Goal: Task Accomplishment & Management: Check status

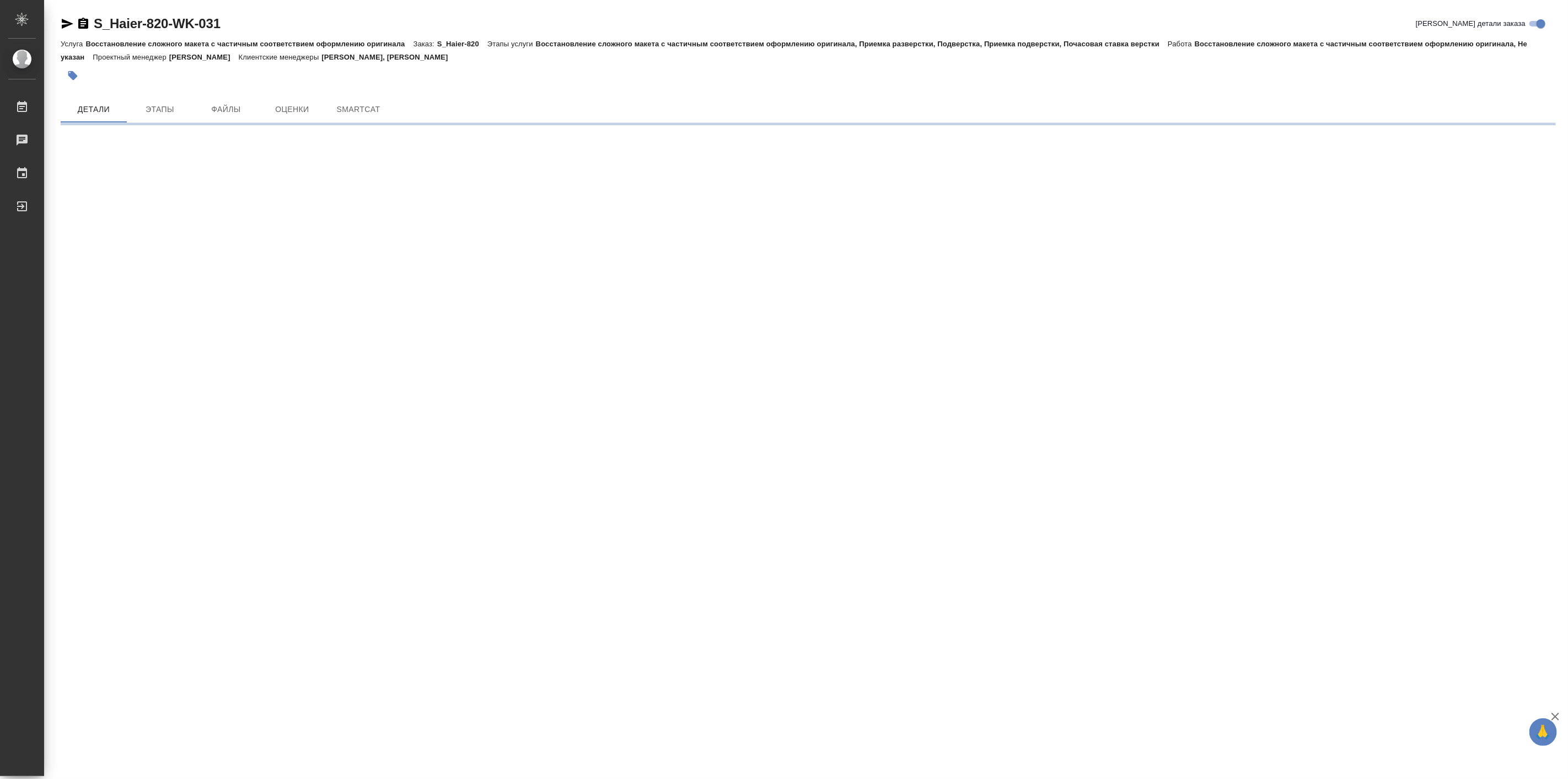
drag, startPoint x: 274, startPoint y: 379, endPoint x: 441, endPoint y: 91, distance: 332.9
click at [441, 91] on div "S_Haier-820-WK-031 Кратко детали заказа Услуга Восстановление сложного макета с…" at bounding box center [808, 66] width 1507 height 132
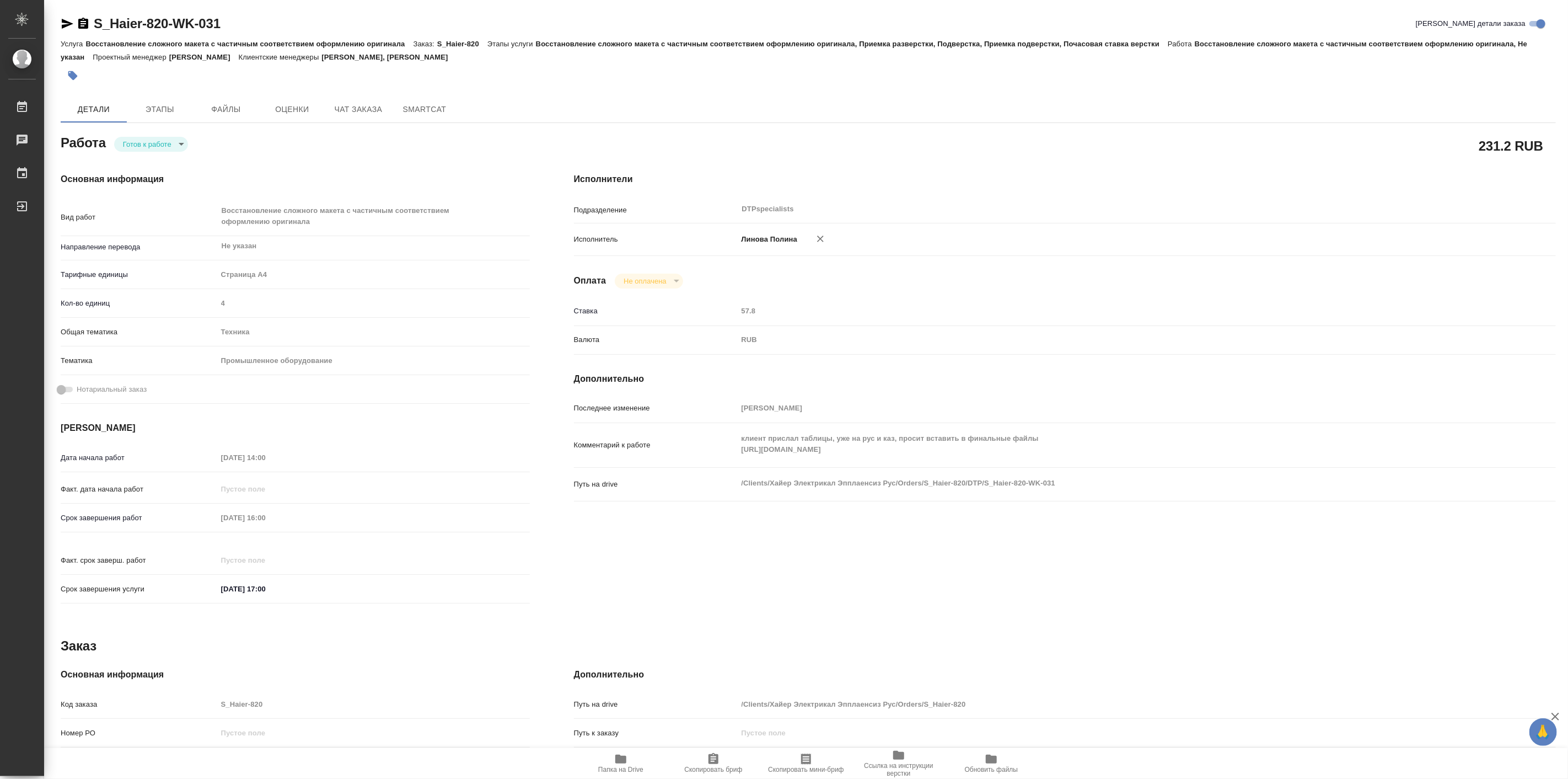
type textarea "x"
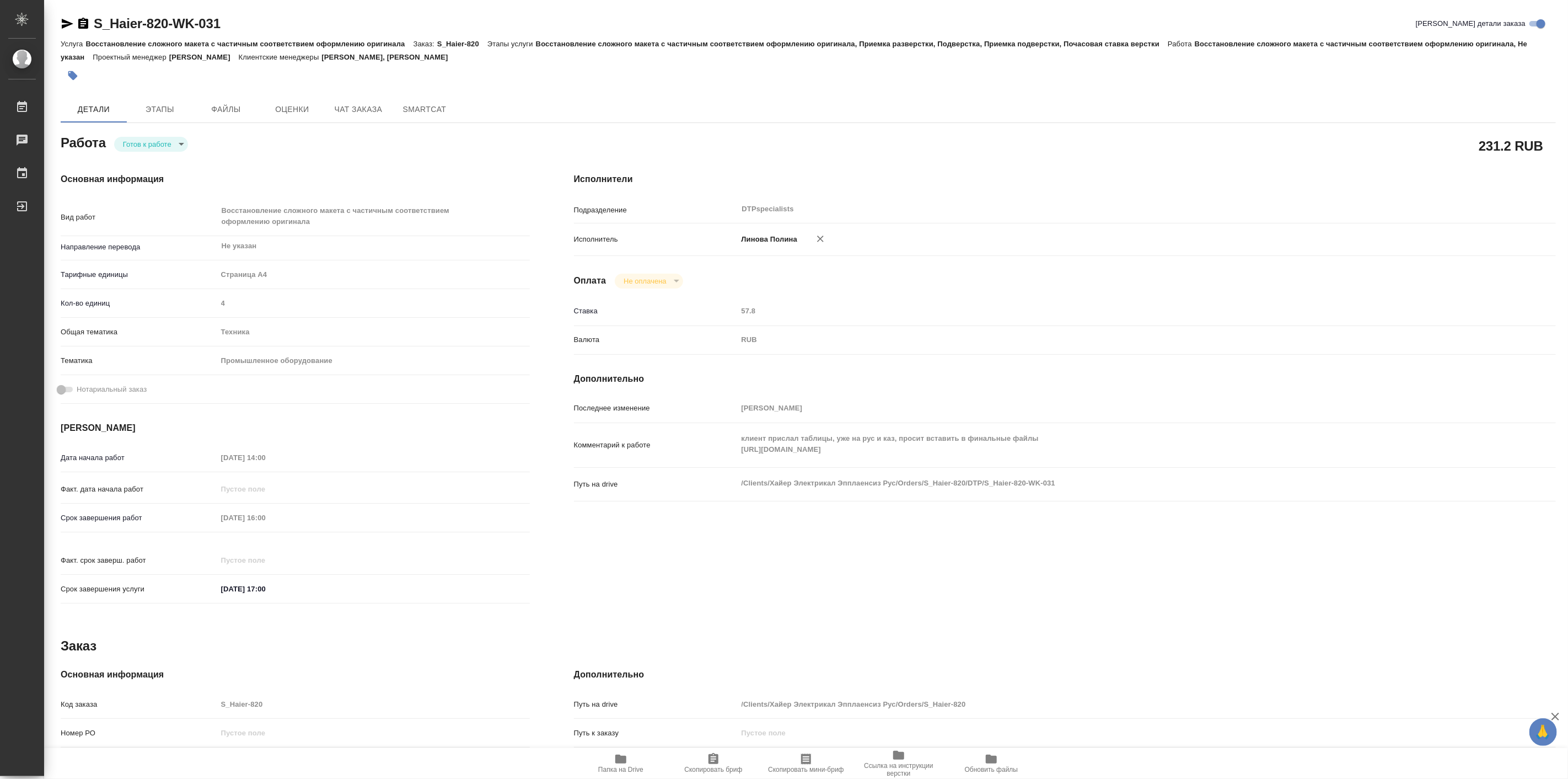
type textarea "x"
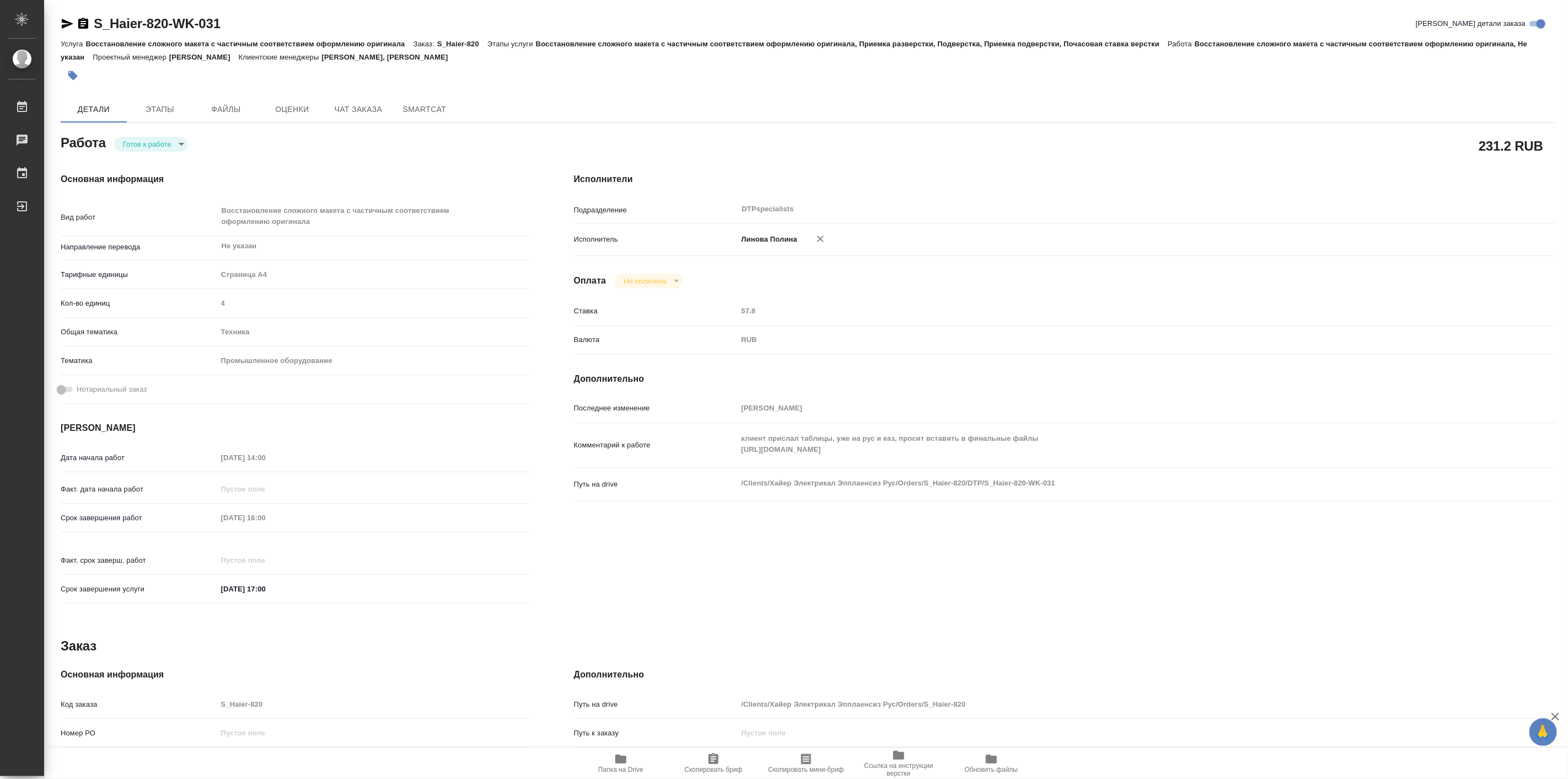
type textarea "x"
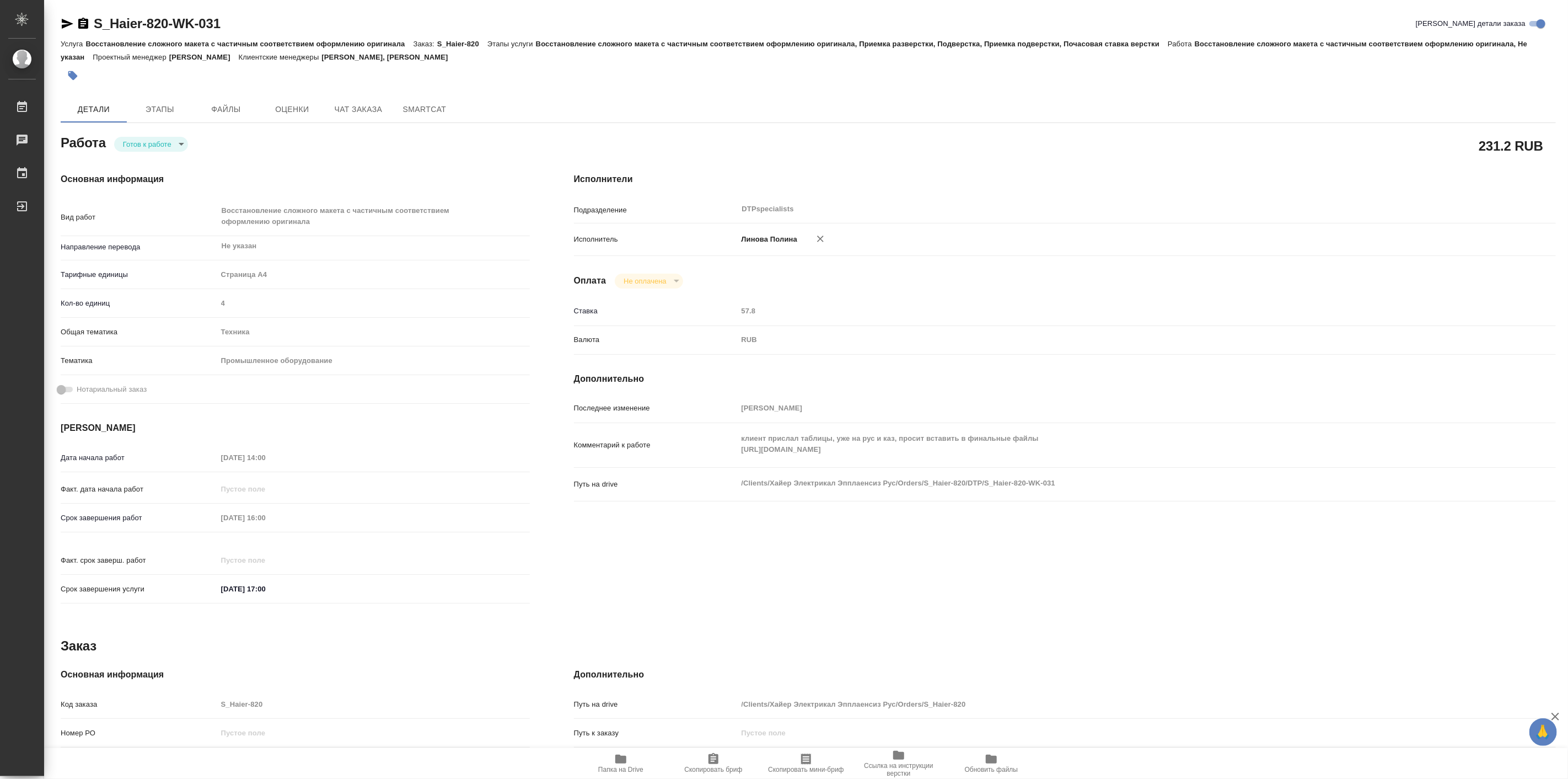
type textarea "x"
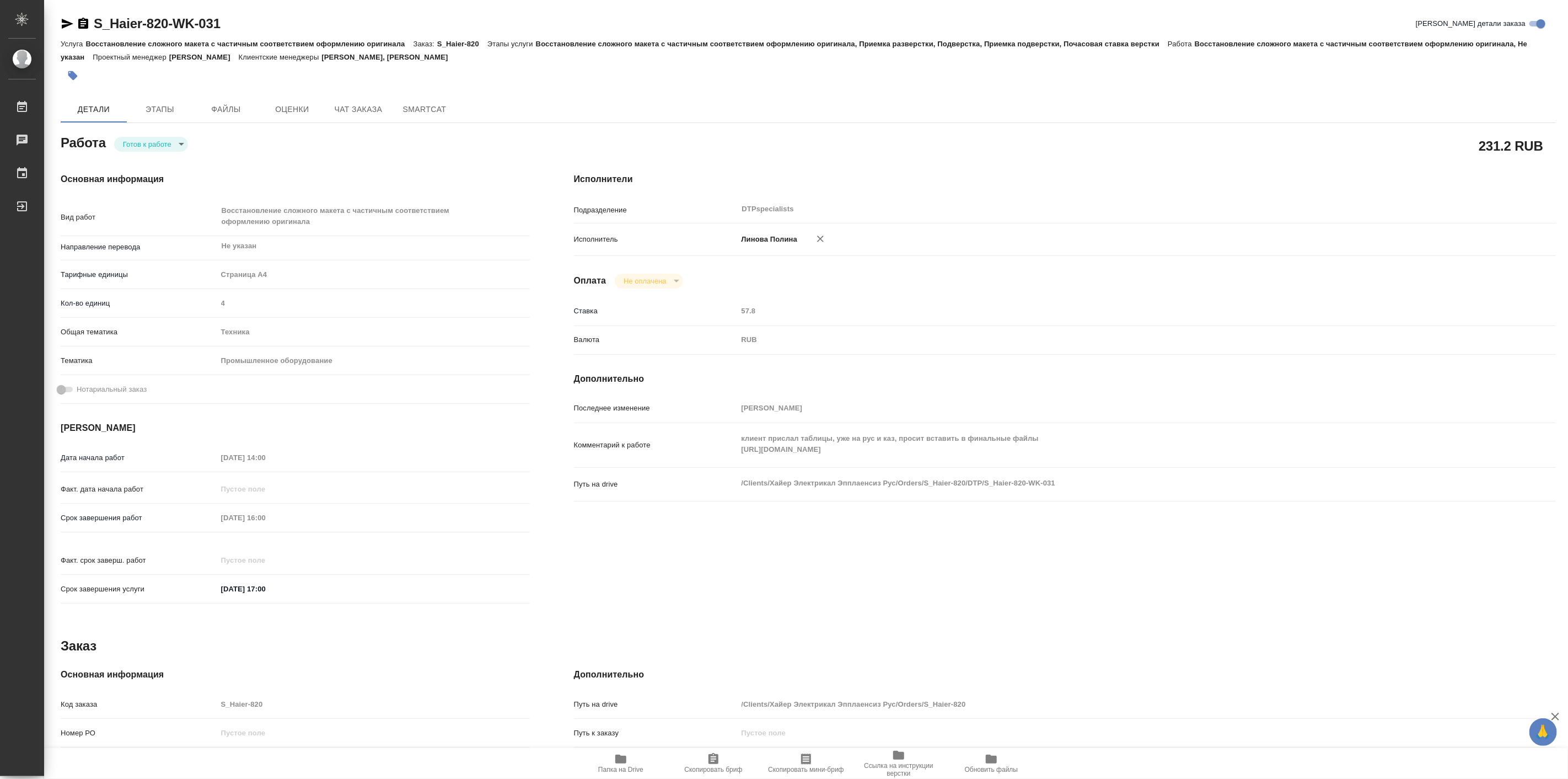
type textarea "x"
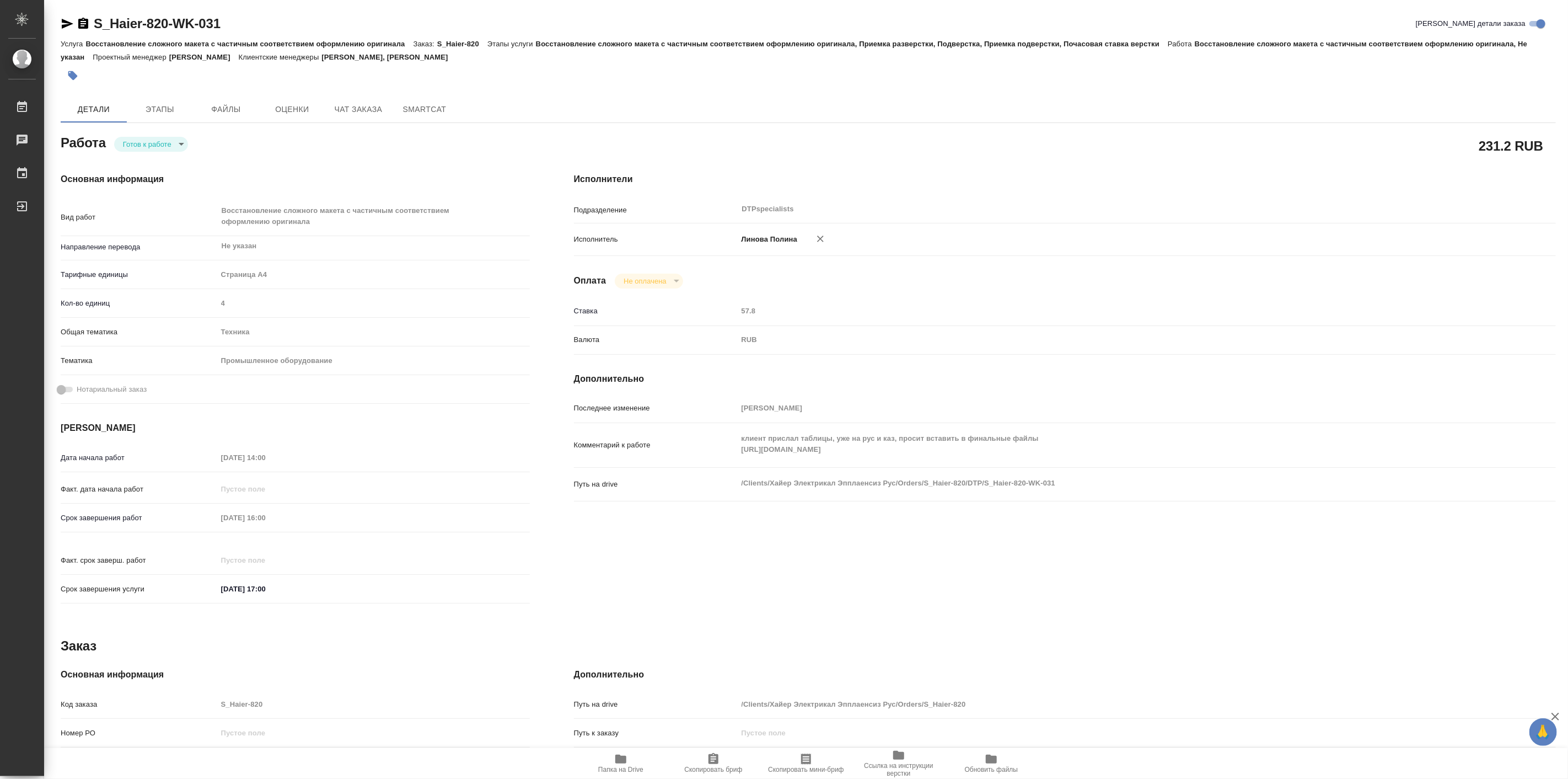
type textarea "x"
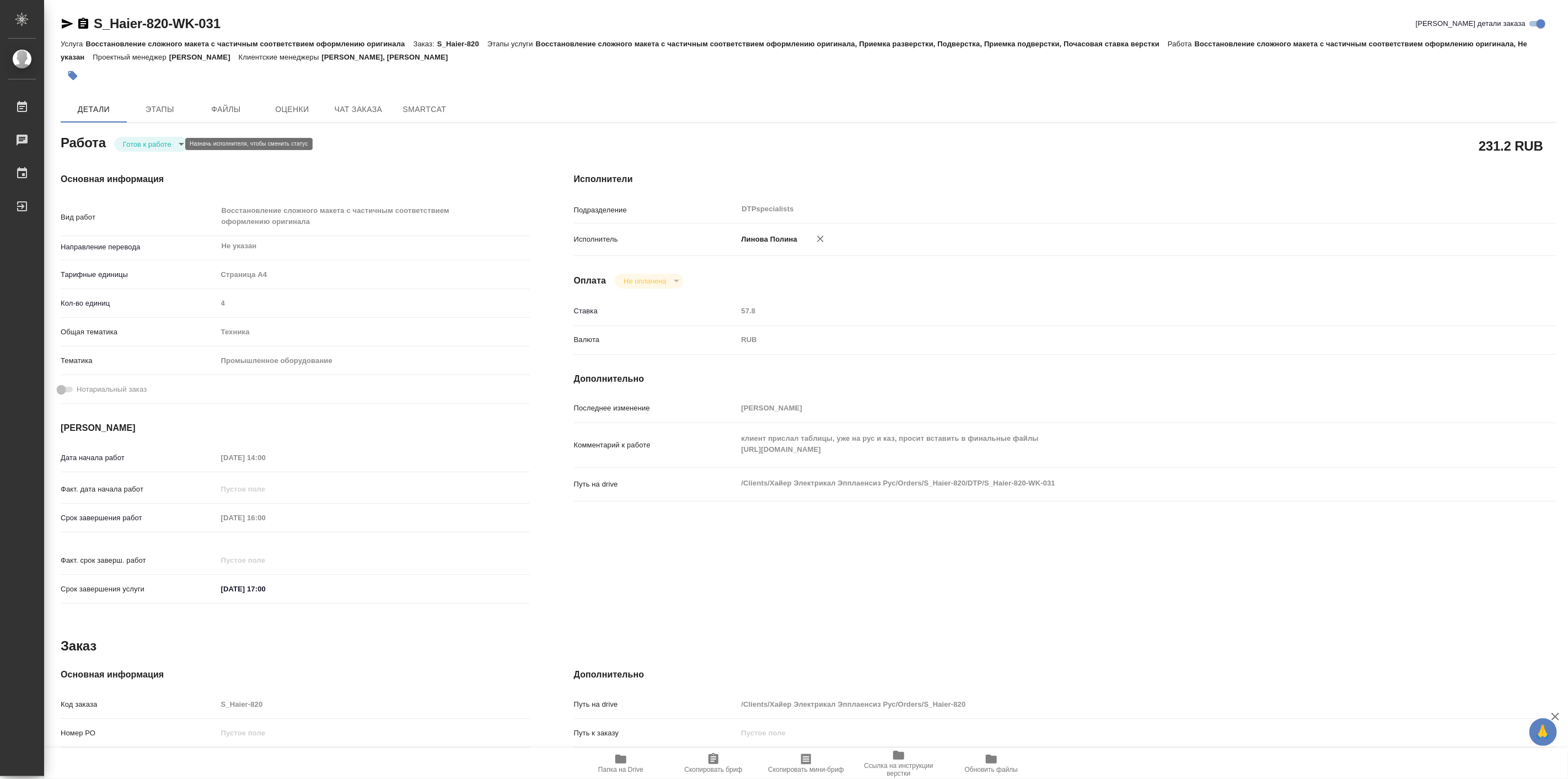
click at [161, 142] on body "🙏 .cls-1 fill:#fff; AWATERA Linova Polina Работы 0 Чаты График Выйти S_Haier-82…" at bounding box center [784, 389] width 1568 height 779
click at [152, 141] on button "В работе" at bounding box center [141, 144] width 37 height 12
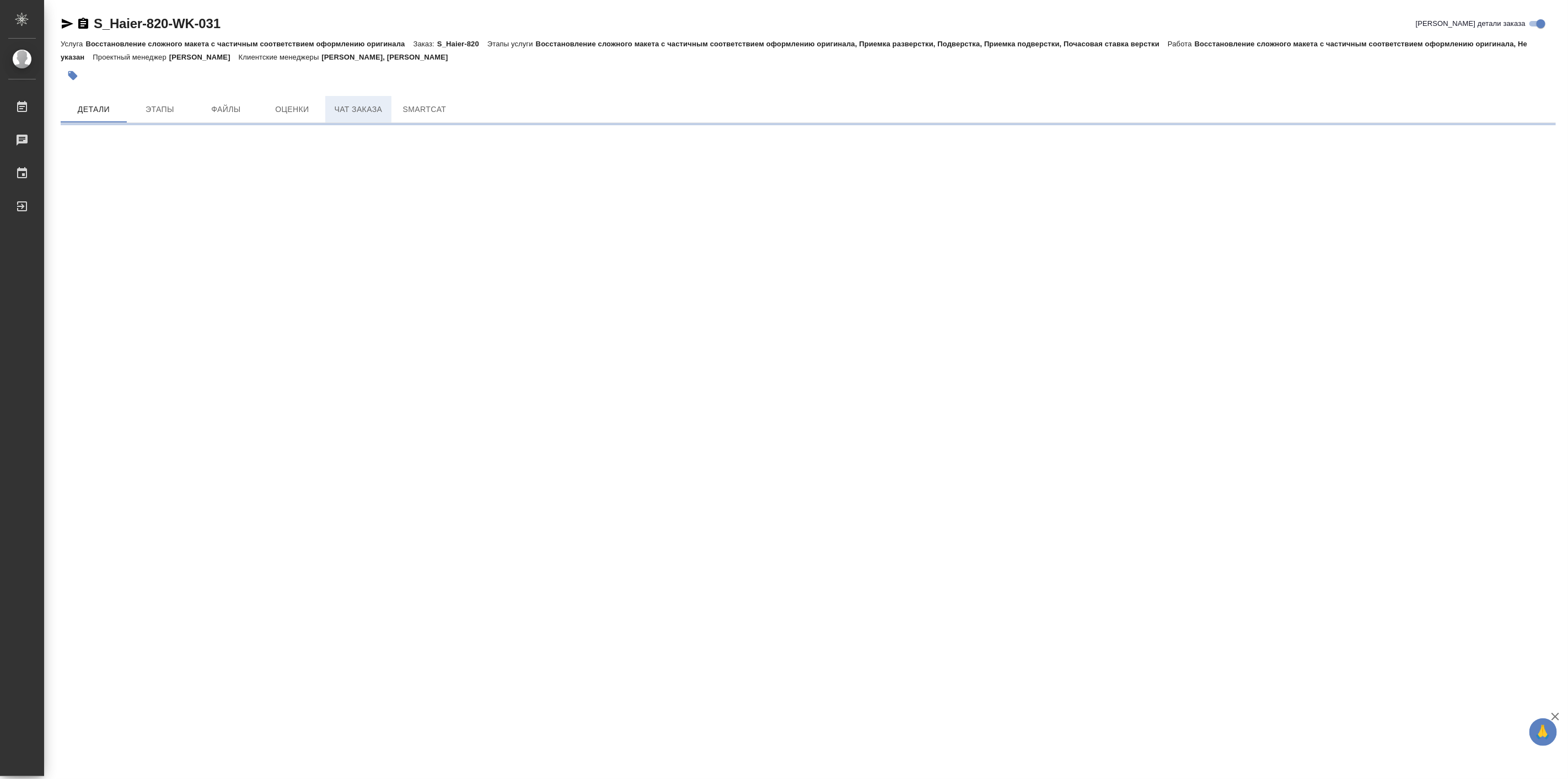
click at [365, 107] on span "Чат заказа" at bounding box center [358, 109] width 53 height 14
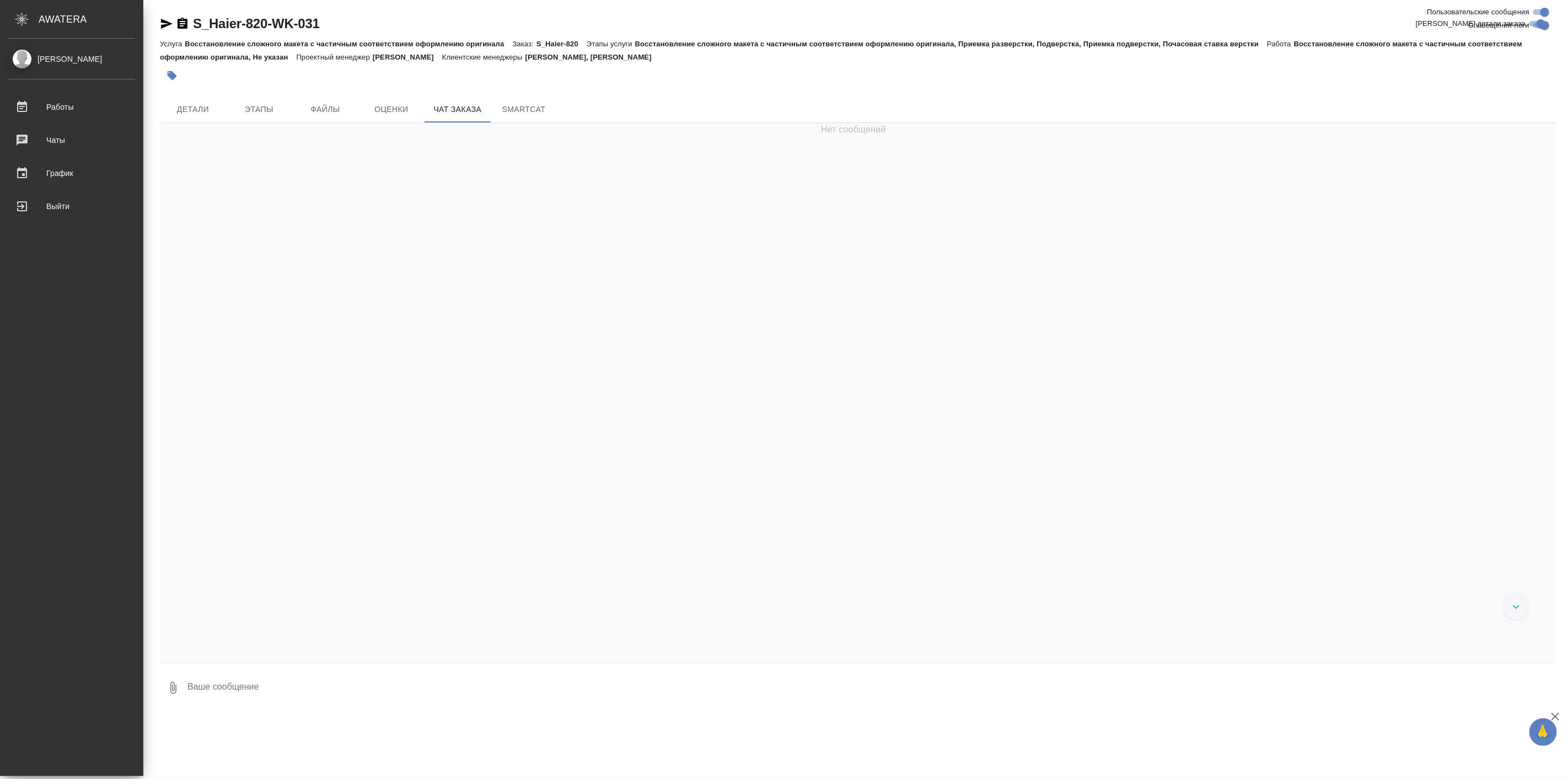
click at [24, 205] on div "Выйти" at bounding box center [72, 206] width 127 height 16
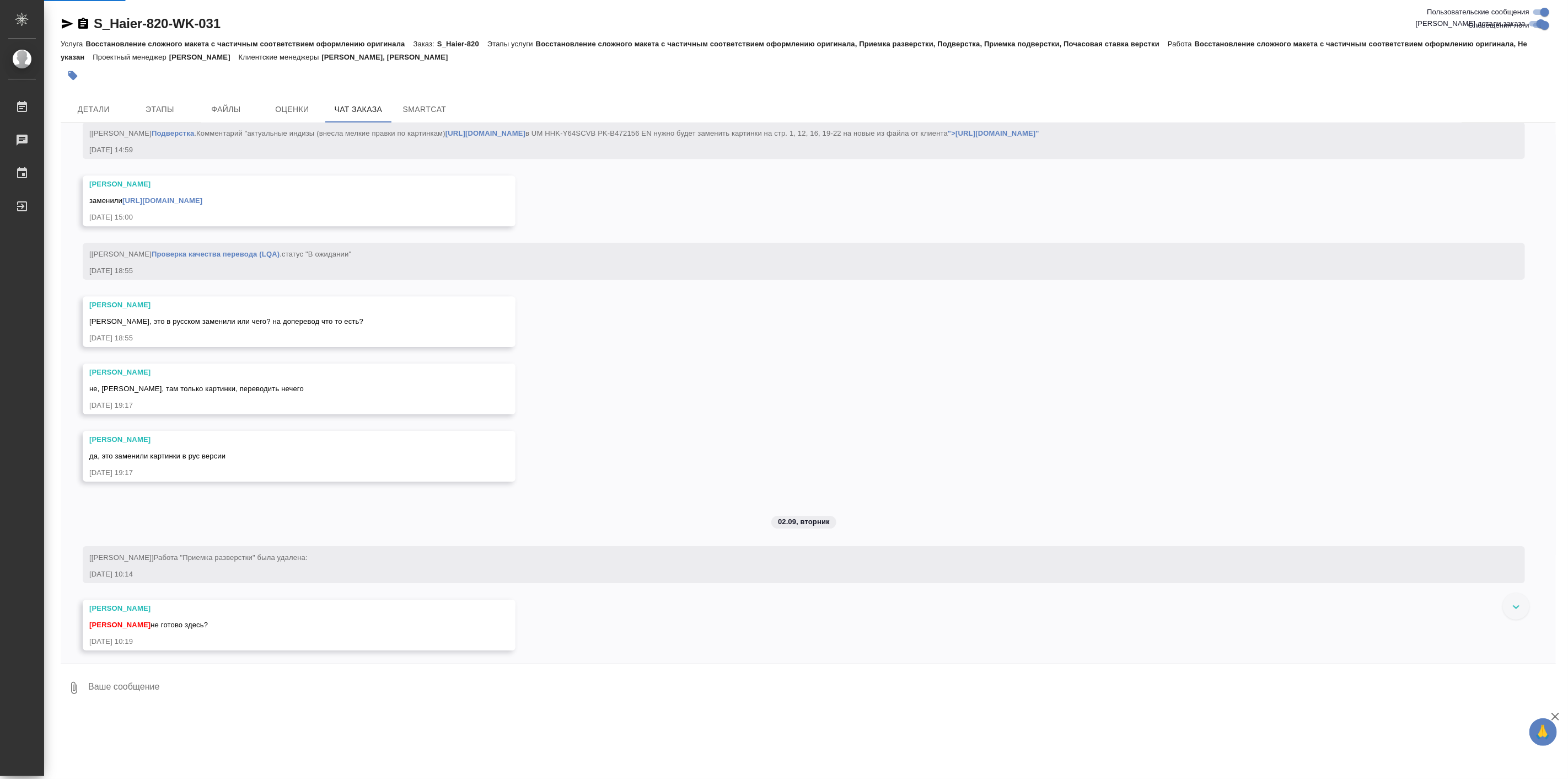
scroll to position [24804, 0]
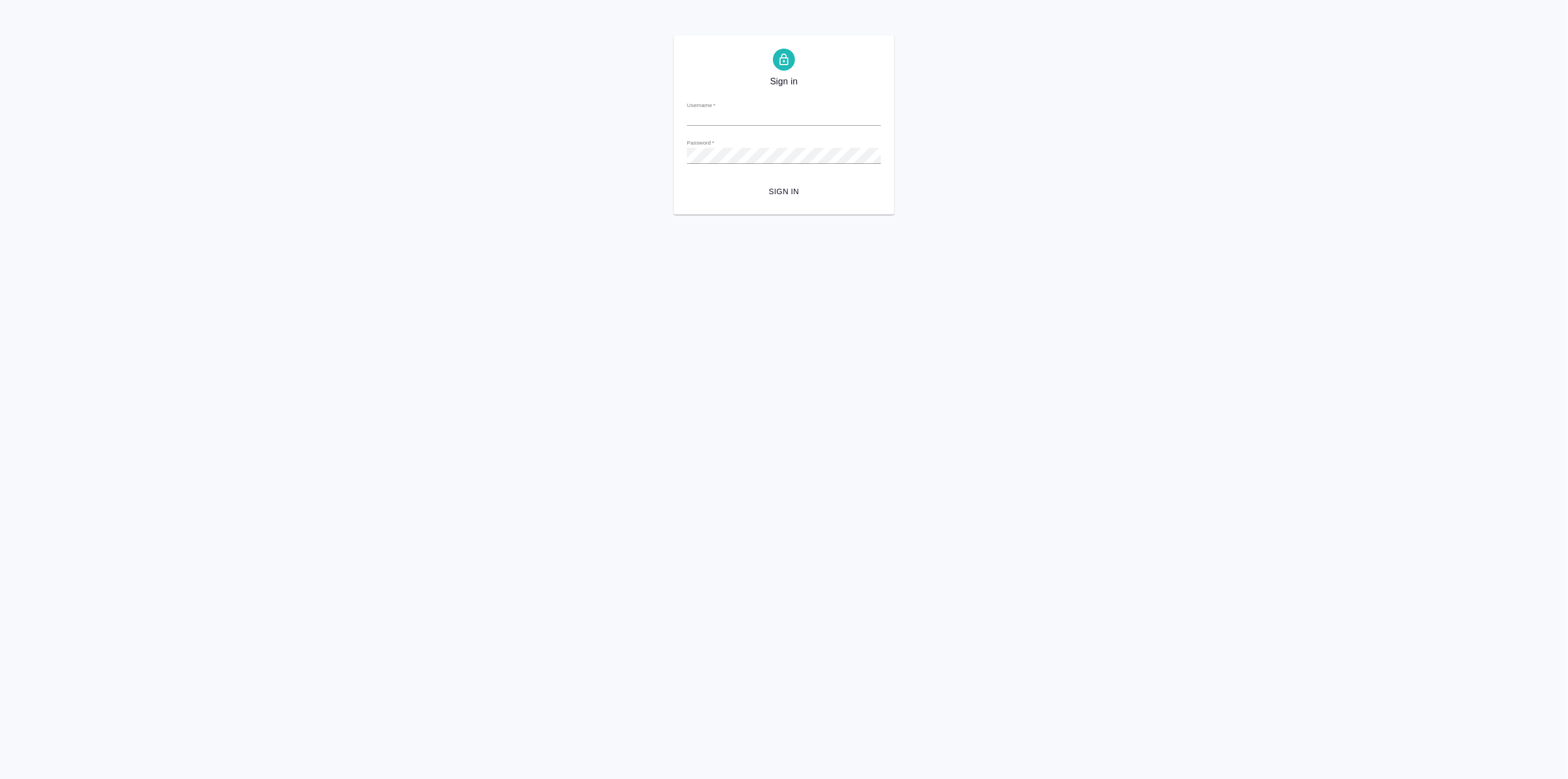
type input "[EMAIL_ADDRESS][DOMAIN_NAME]"
click at [777, 191] on span "Sign in" at bounding box center [784, 191] width 177 height 14
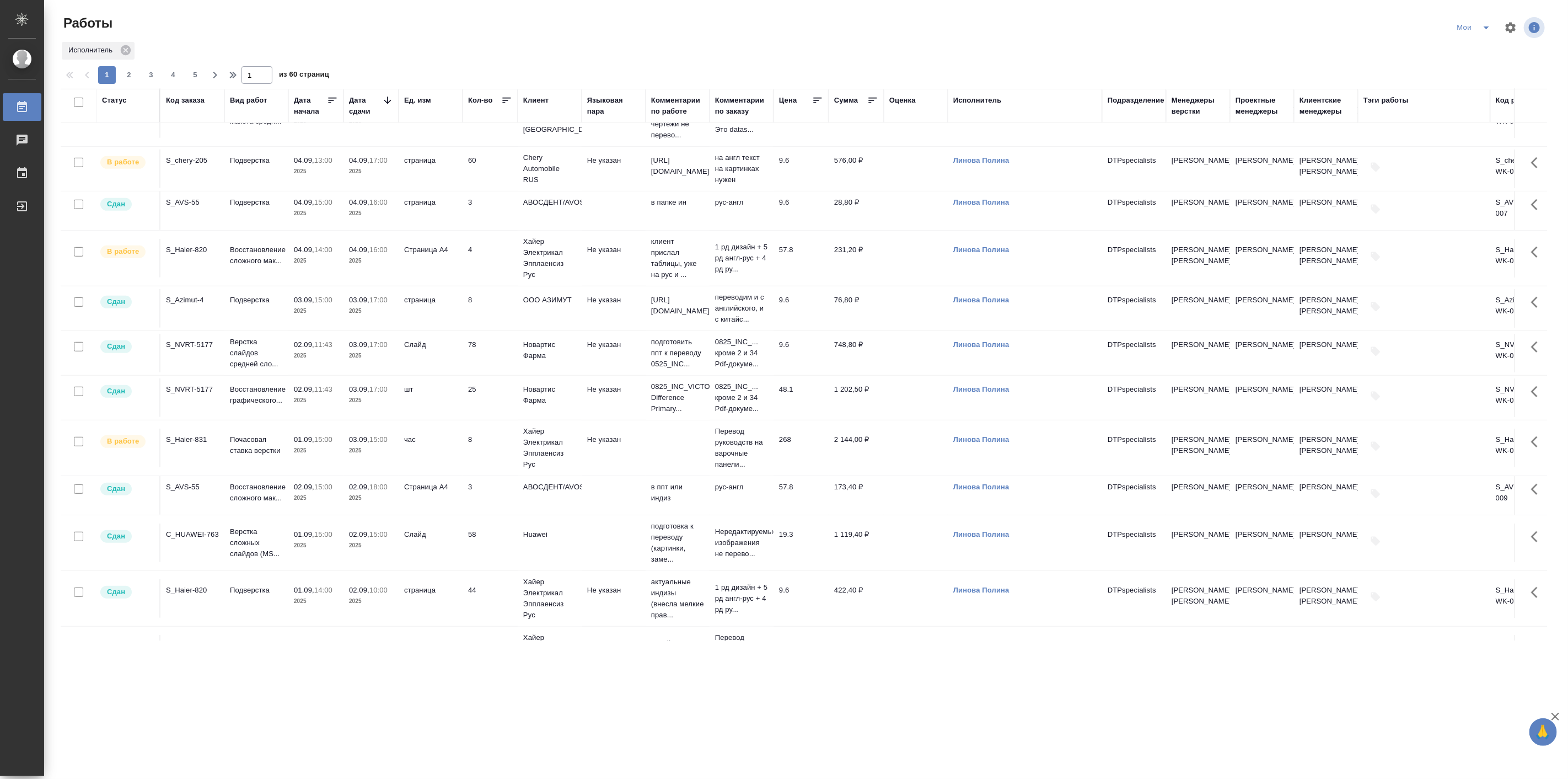
scroll to position [510, 0]
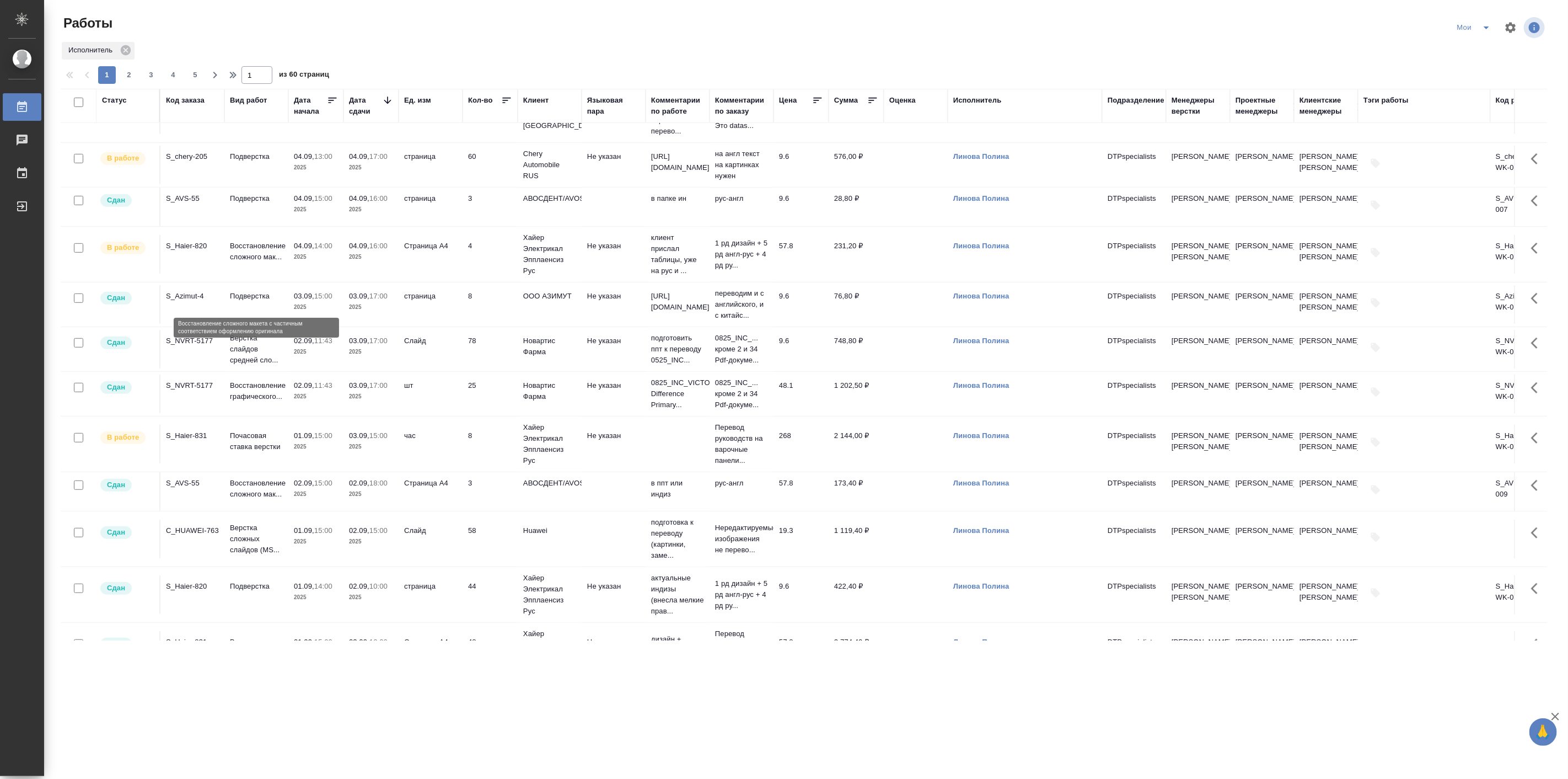
click at [276, 263] on p "Восстановление сложного мак..." at bounding box center [256, 252] width 53 height 22
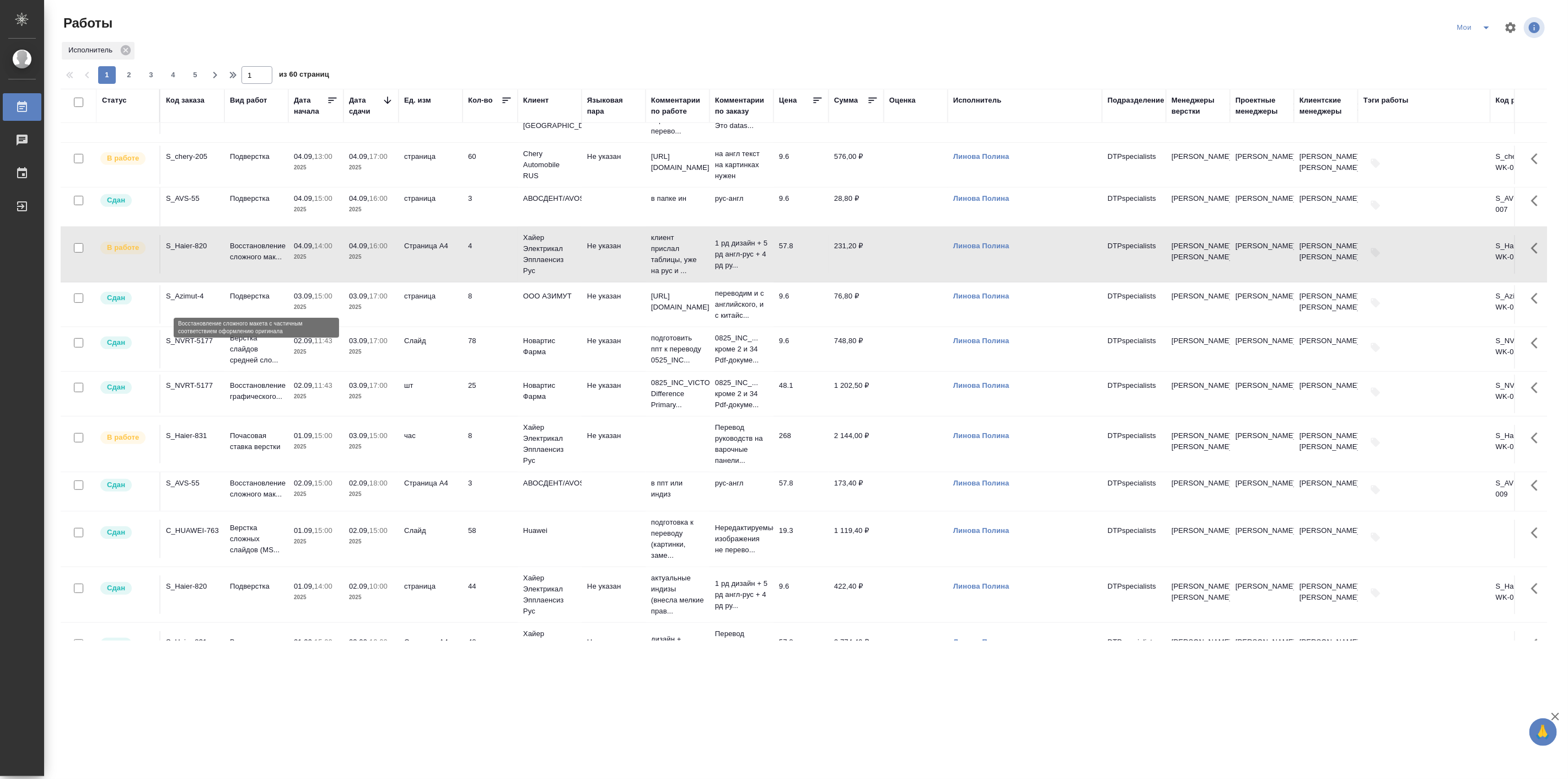
click at [276, 263] on p "Восстановление сложного мак..." at bounding box center [256, 252] width 53 height 22
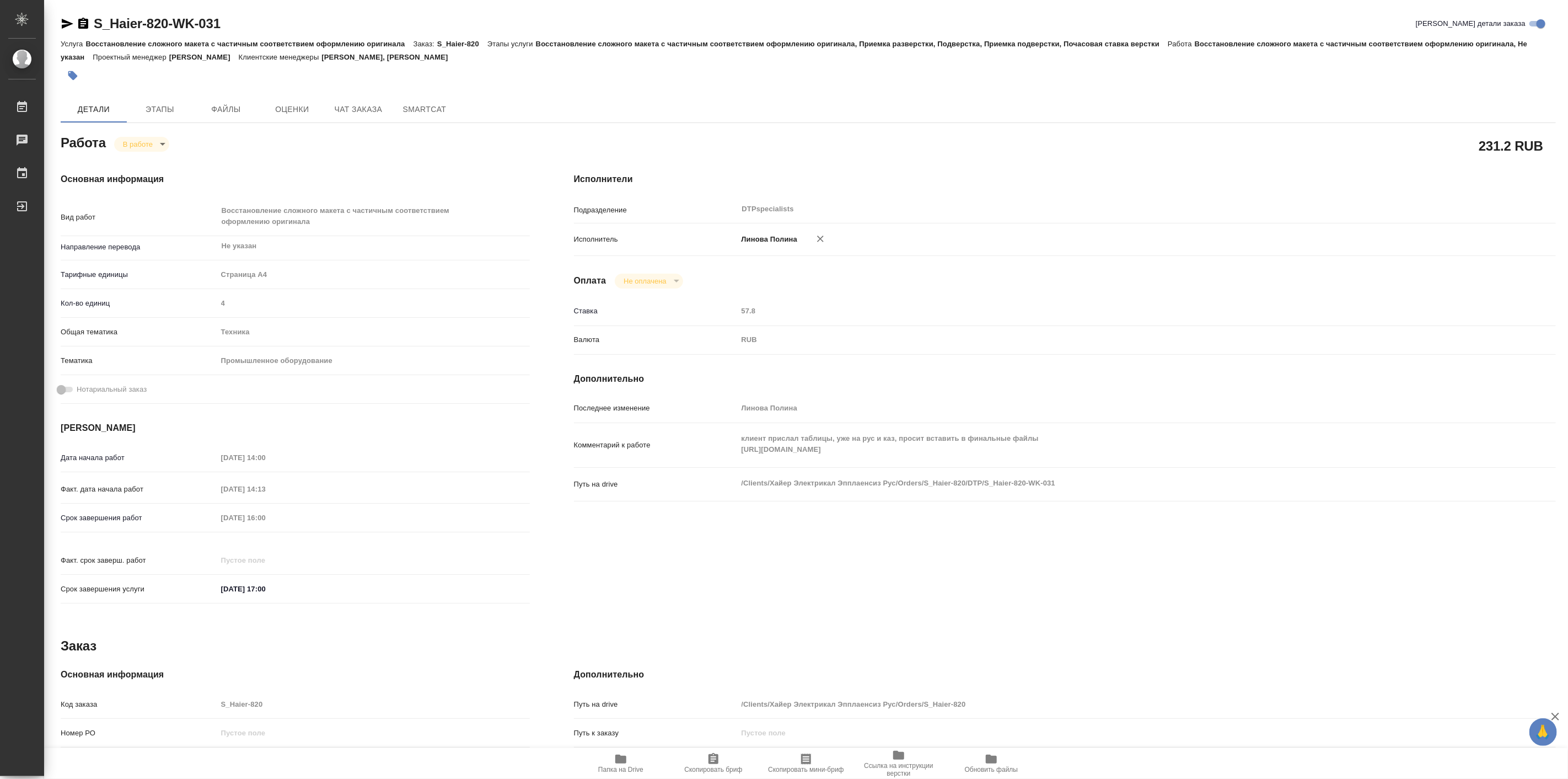
type textarea "x"
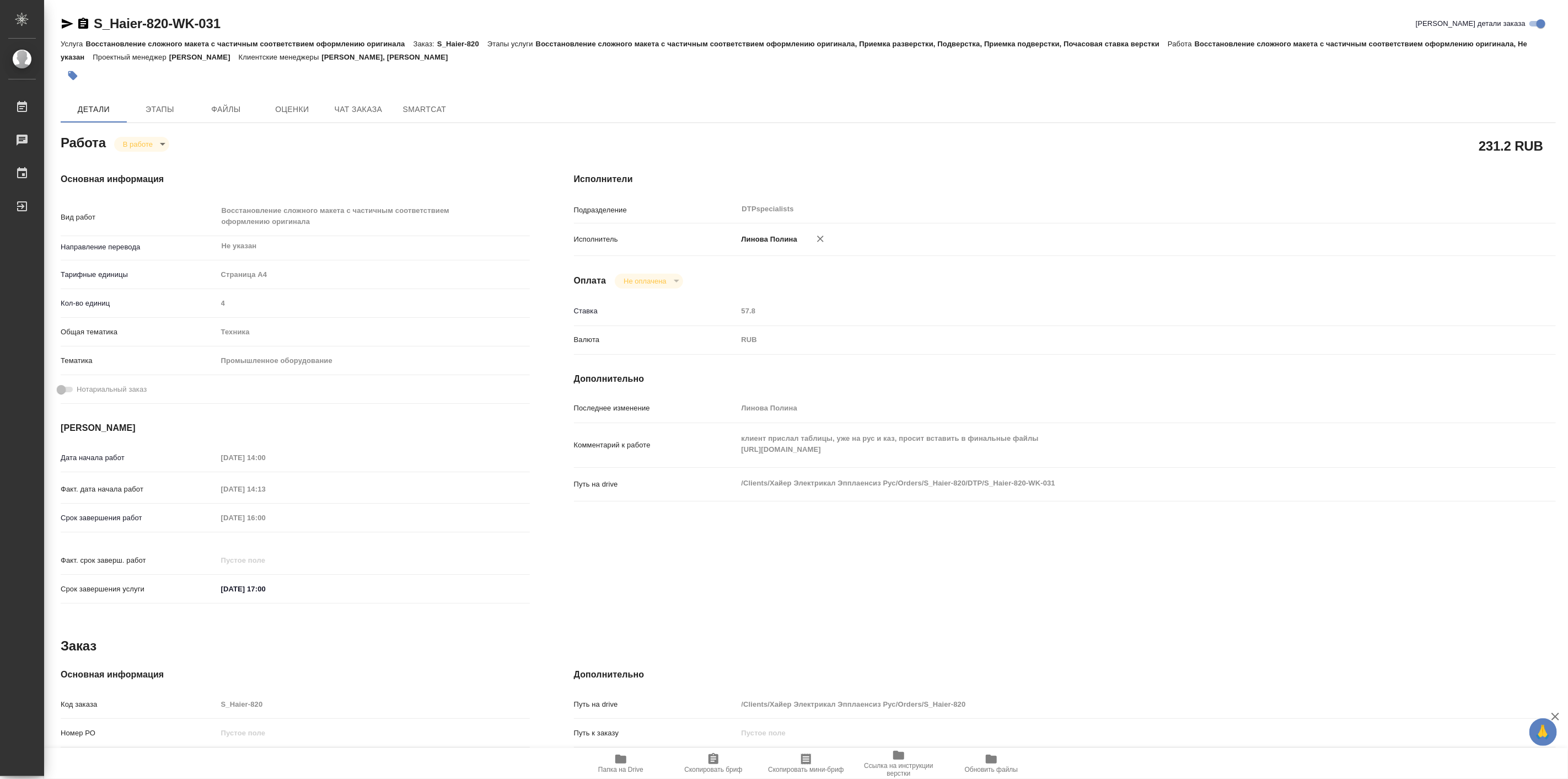
type textarea "x"
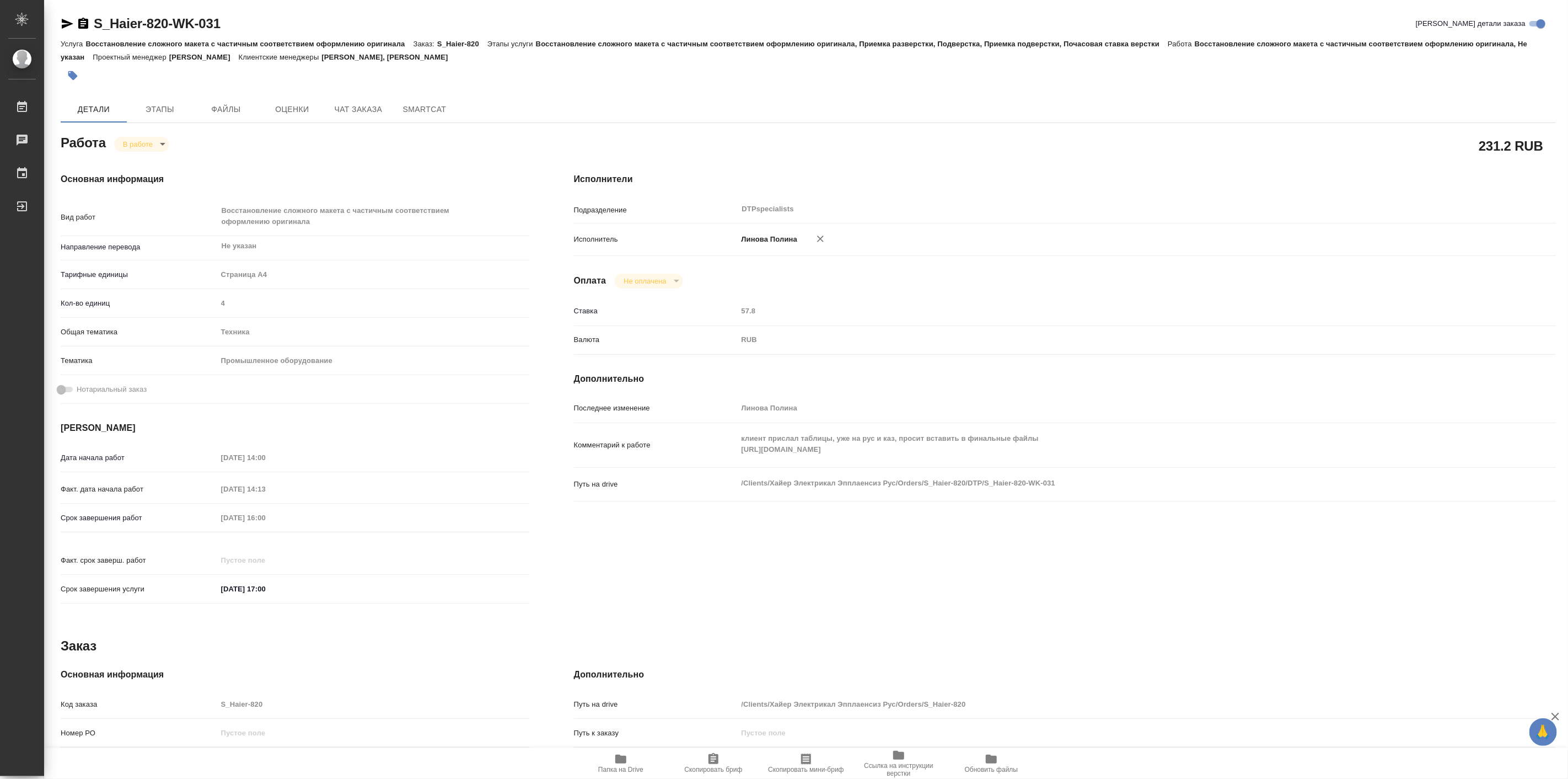
type textarea "x"
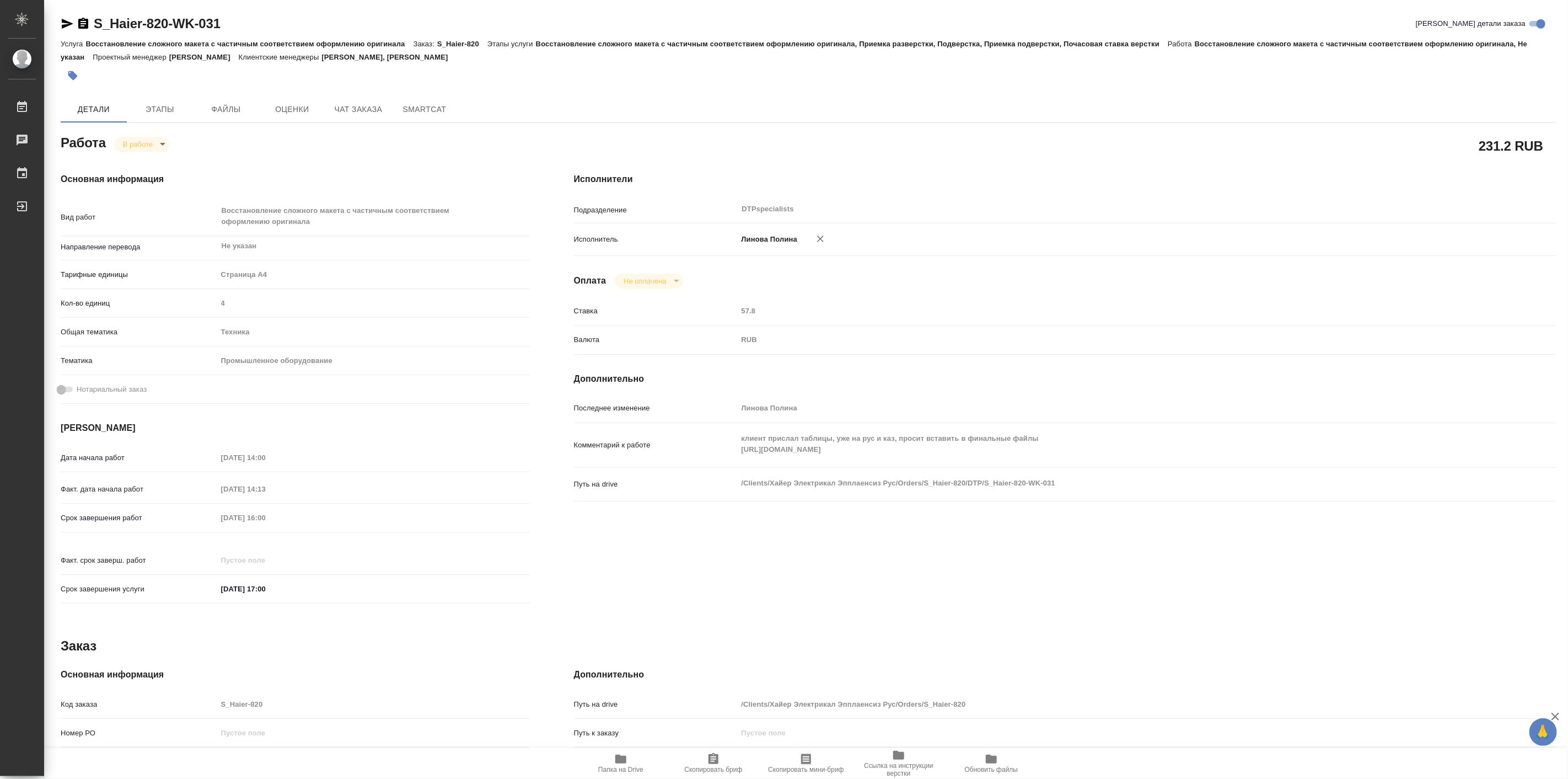
type textarea "x"
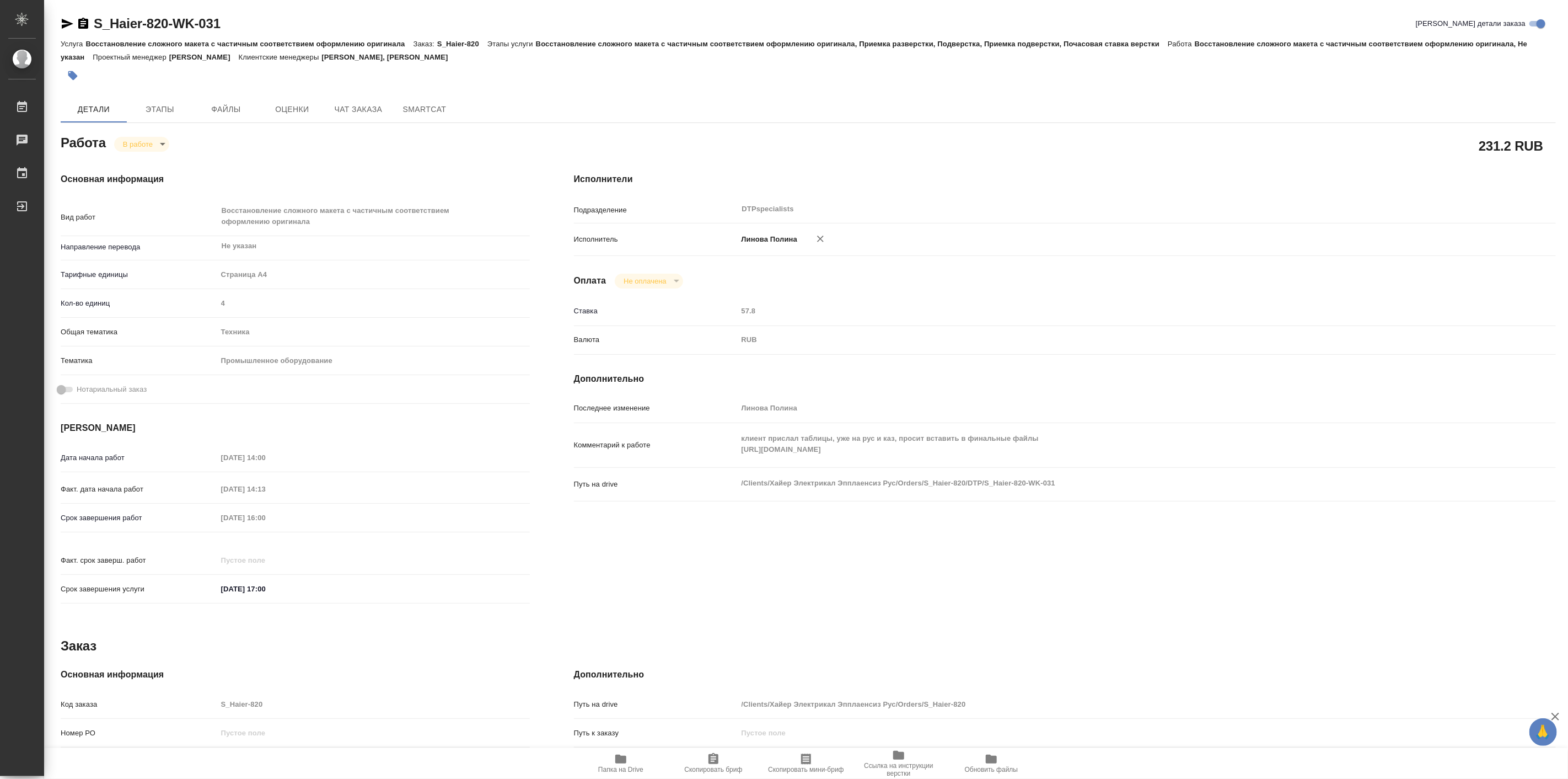
type textarea "x"
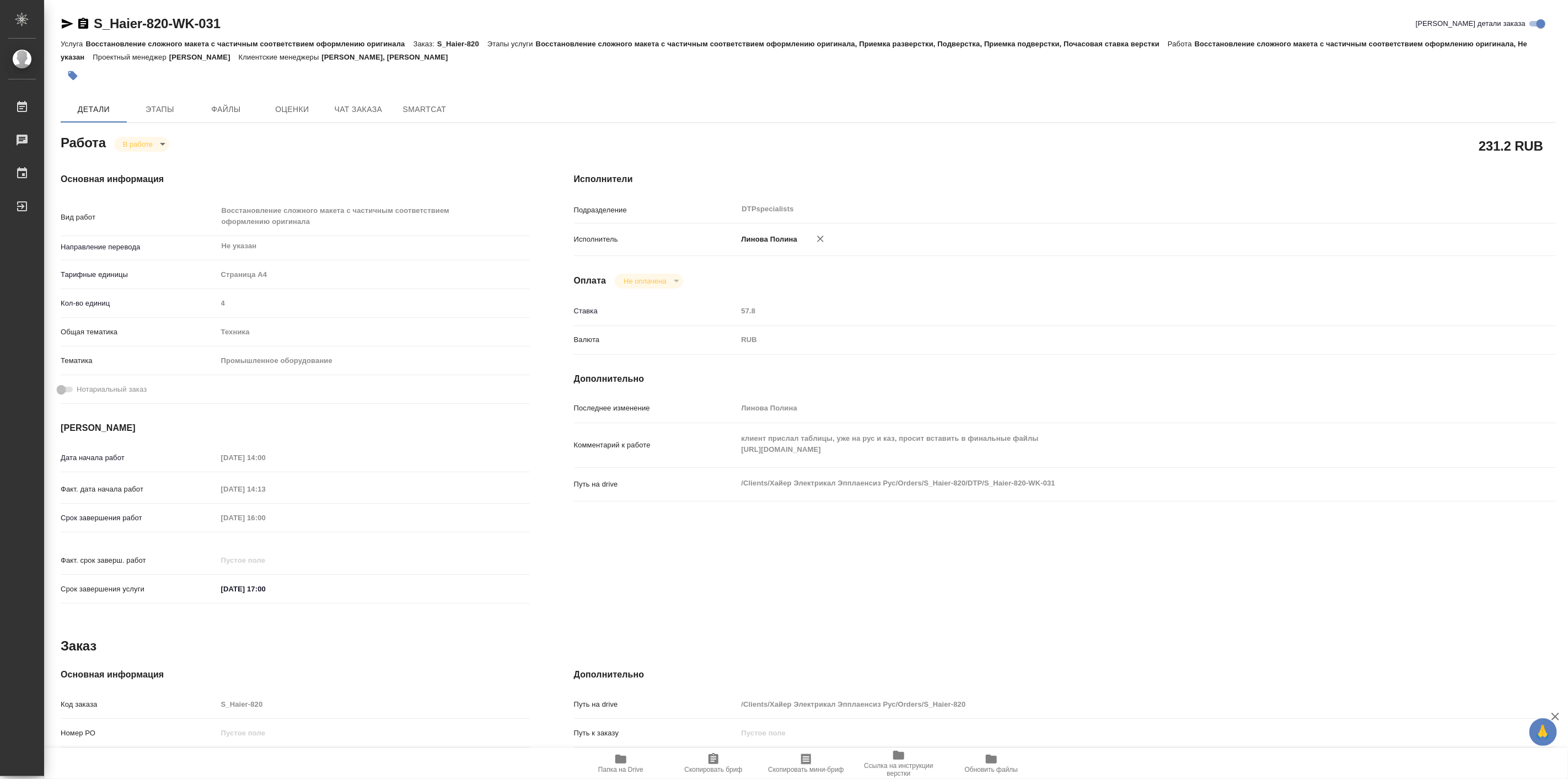
type textarea "x"
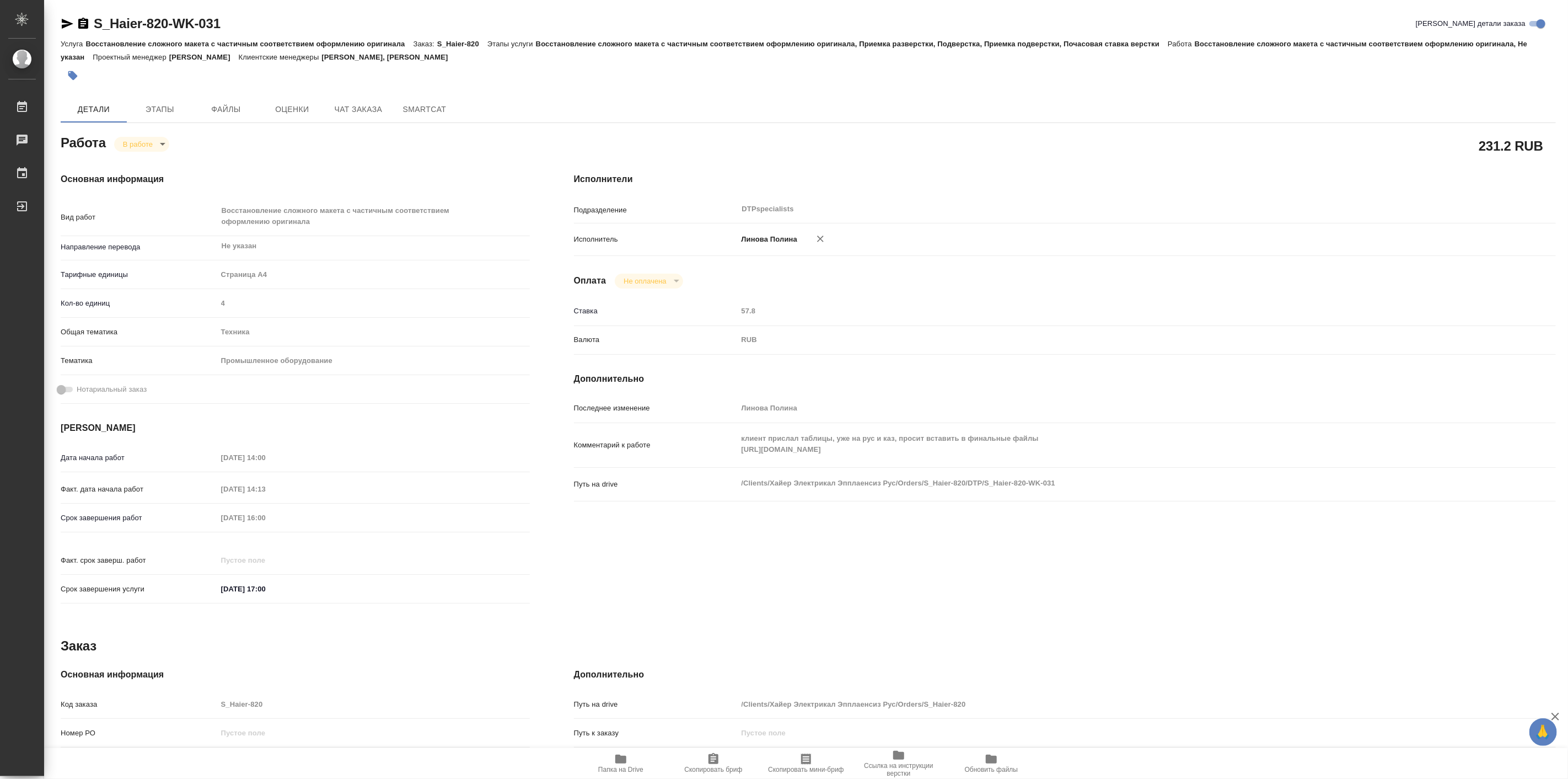
type textarea "x"
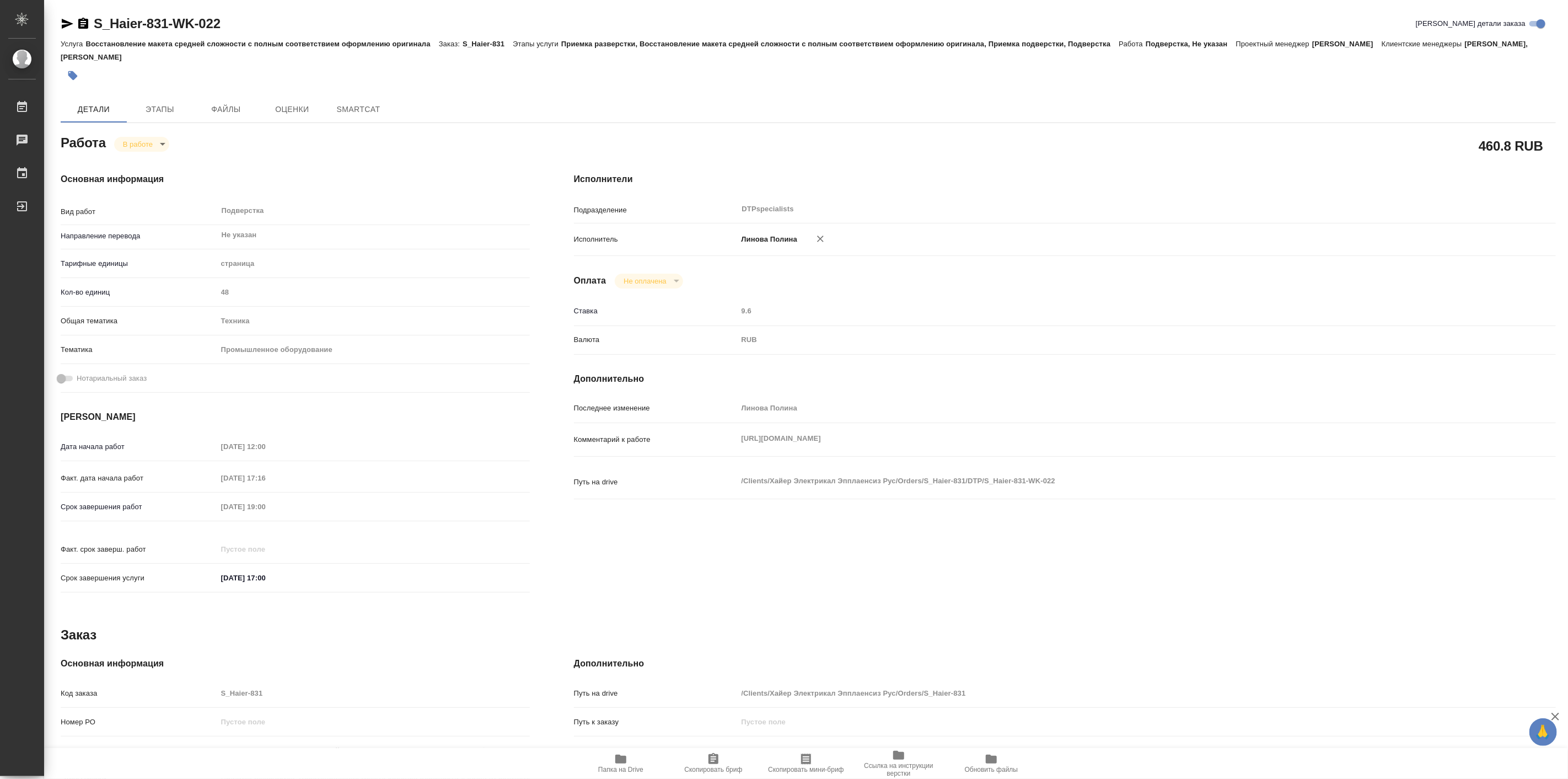
type textarea "x"
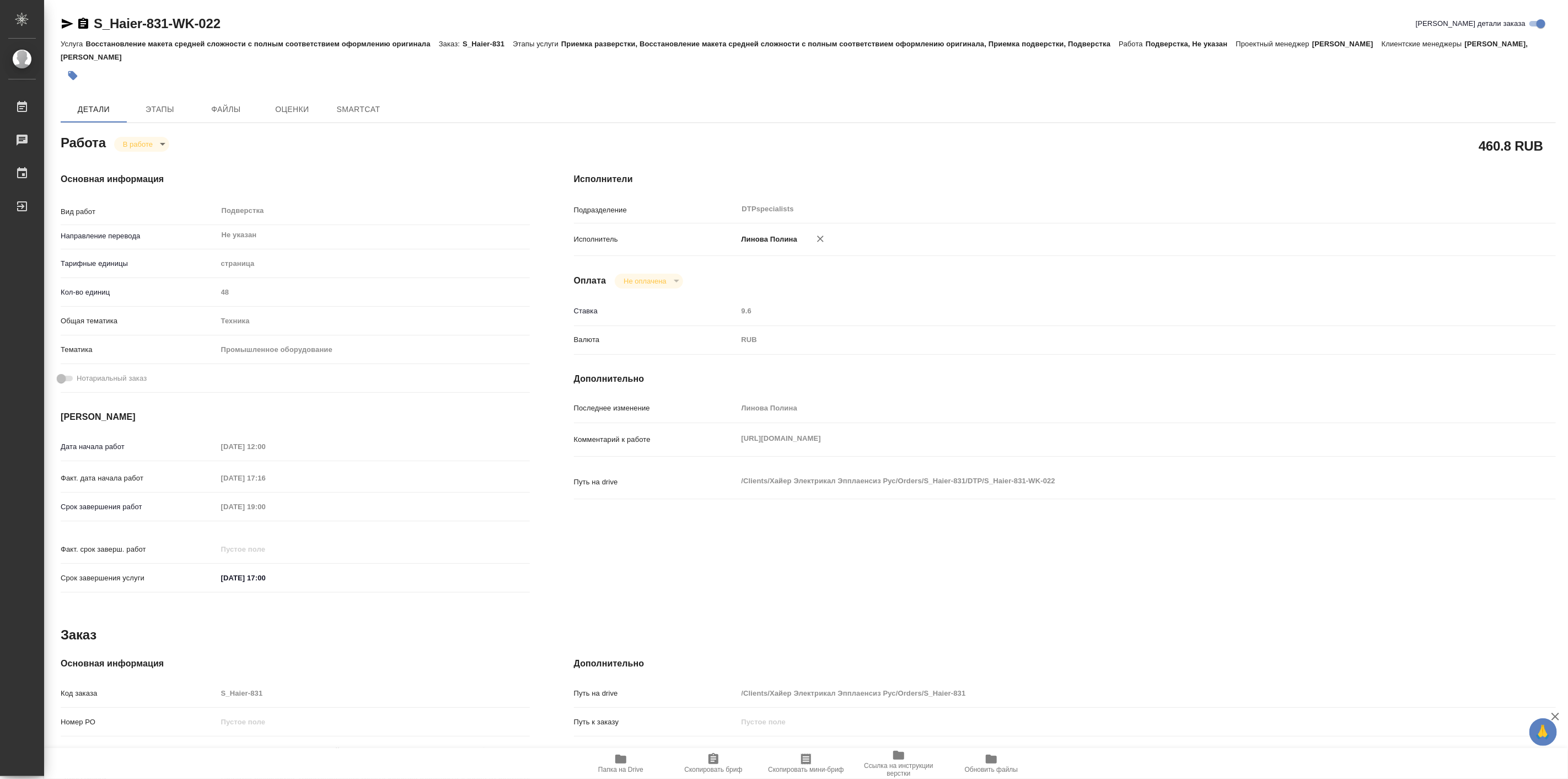
type textarea "x"
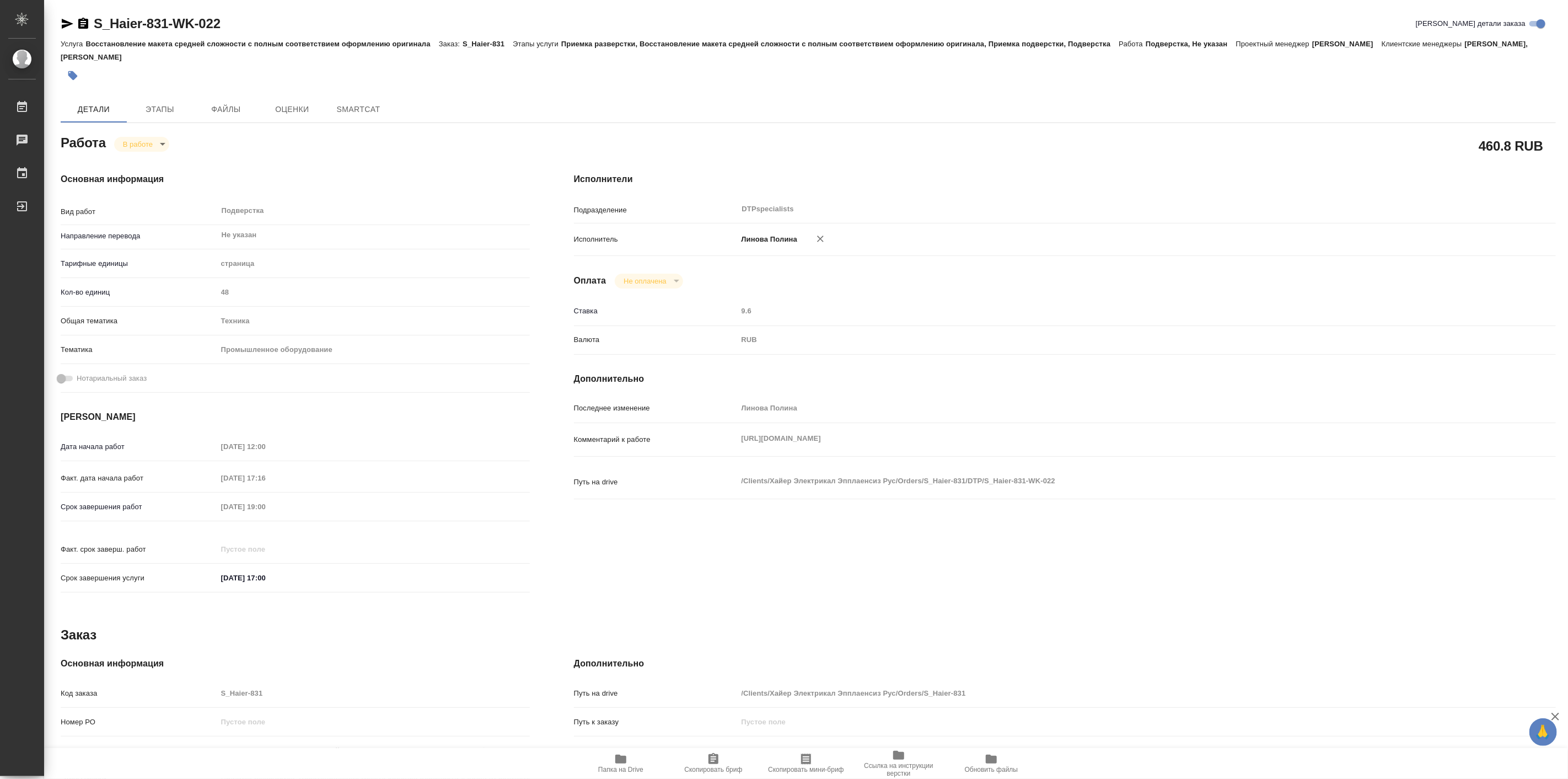
type textarea "x"
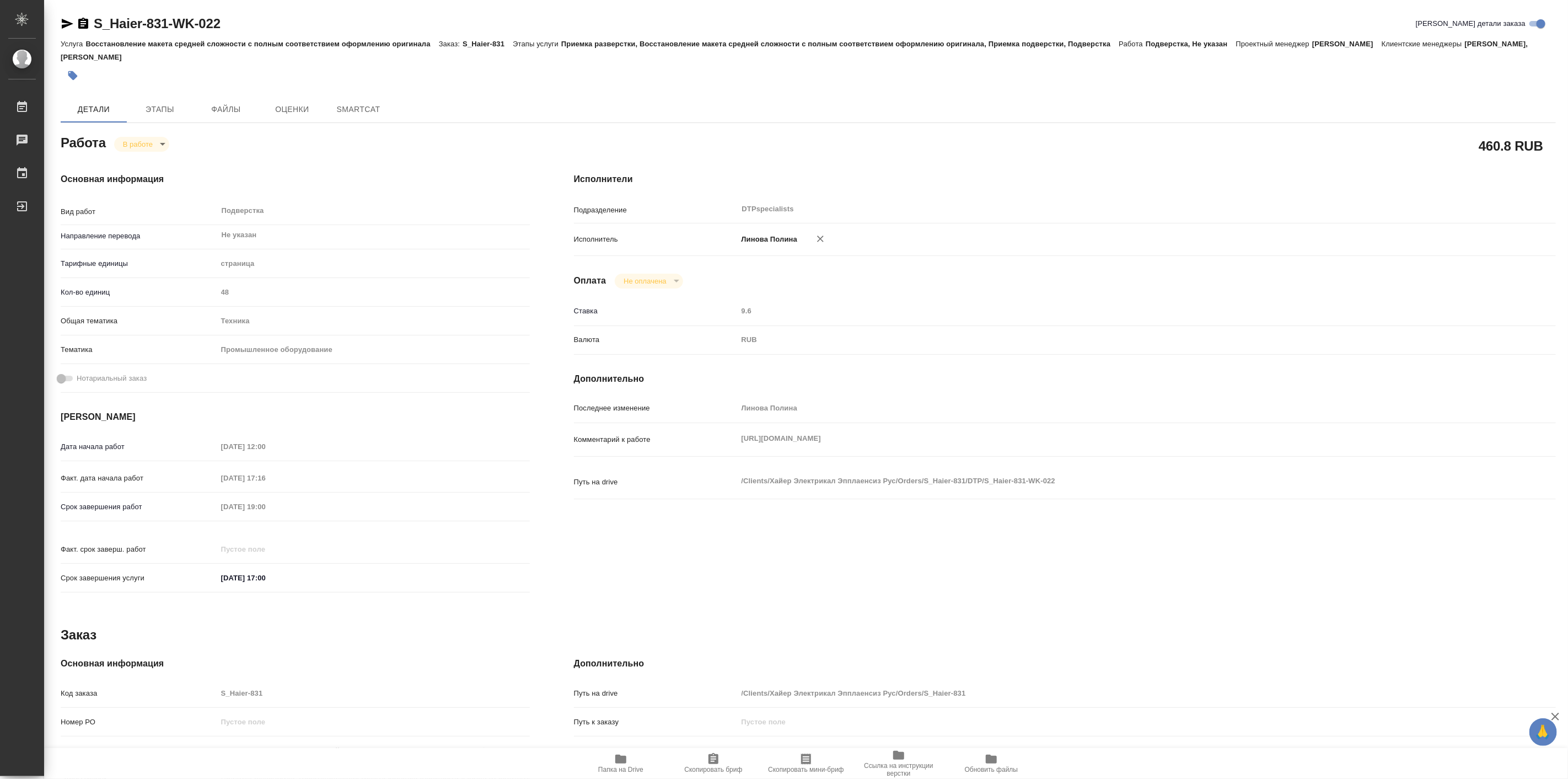
type textarea "x"
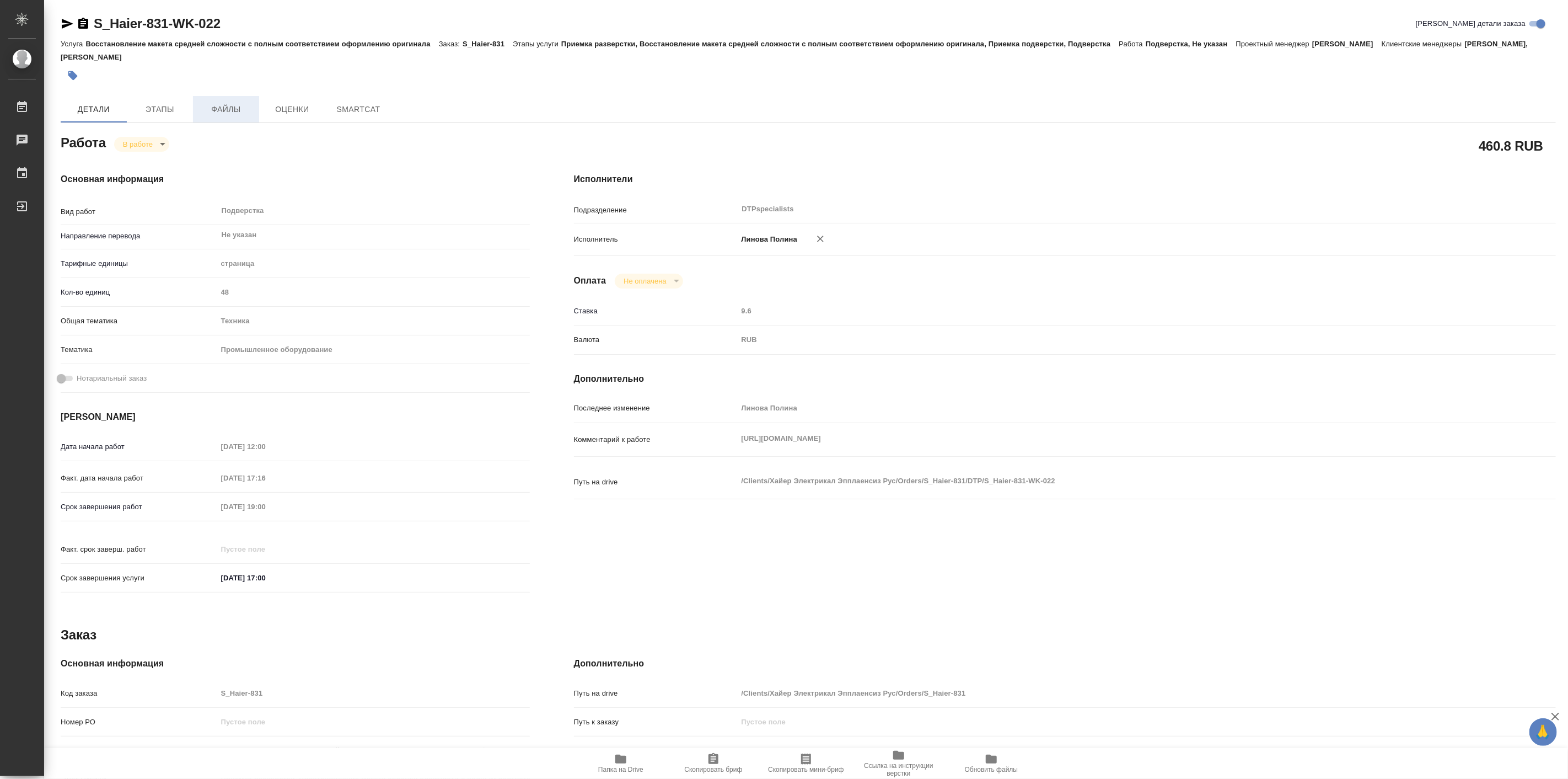
type textarea "x"
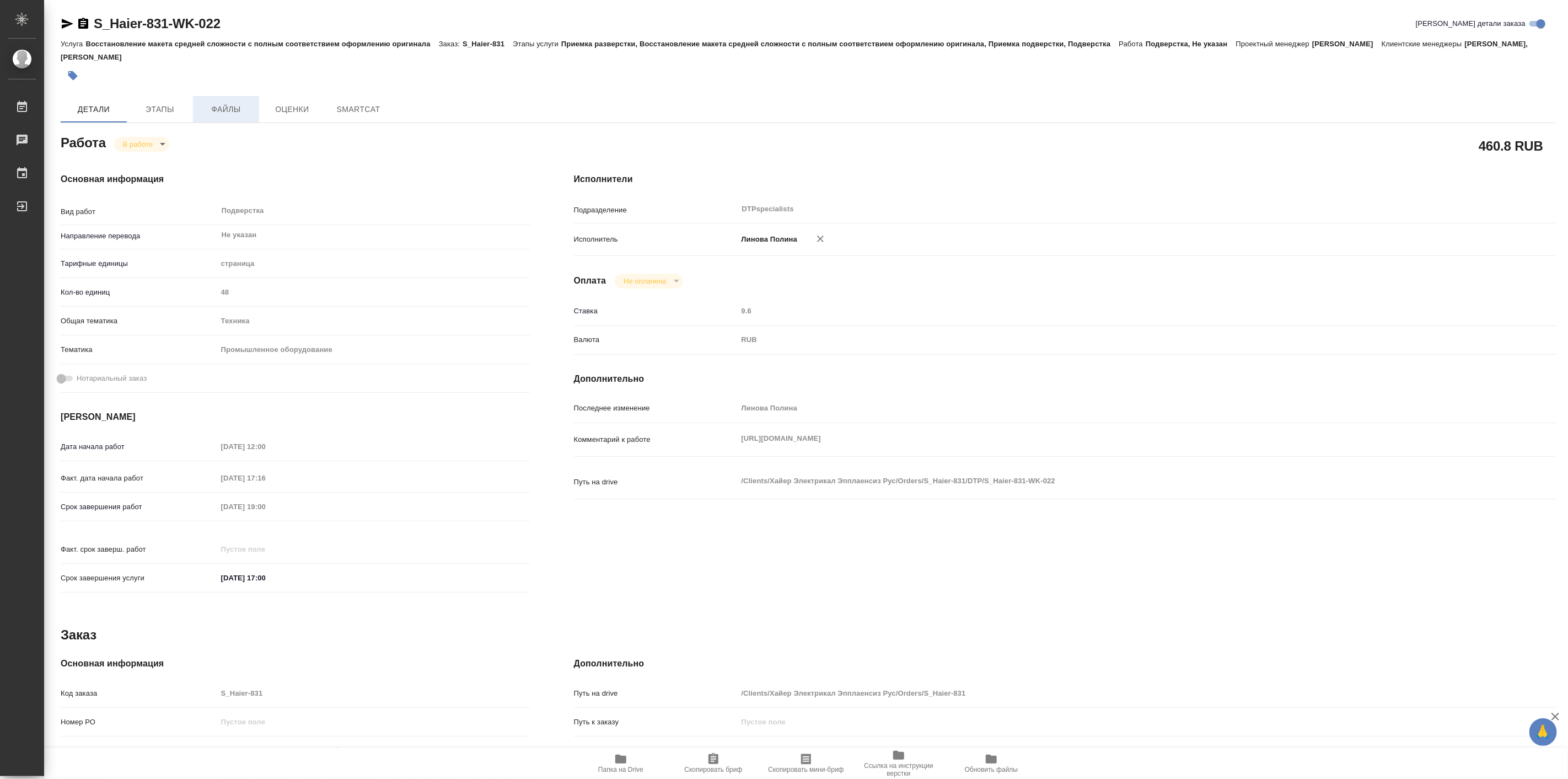
type textarea "x"
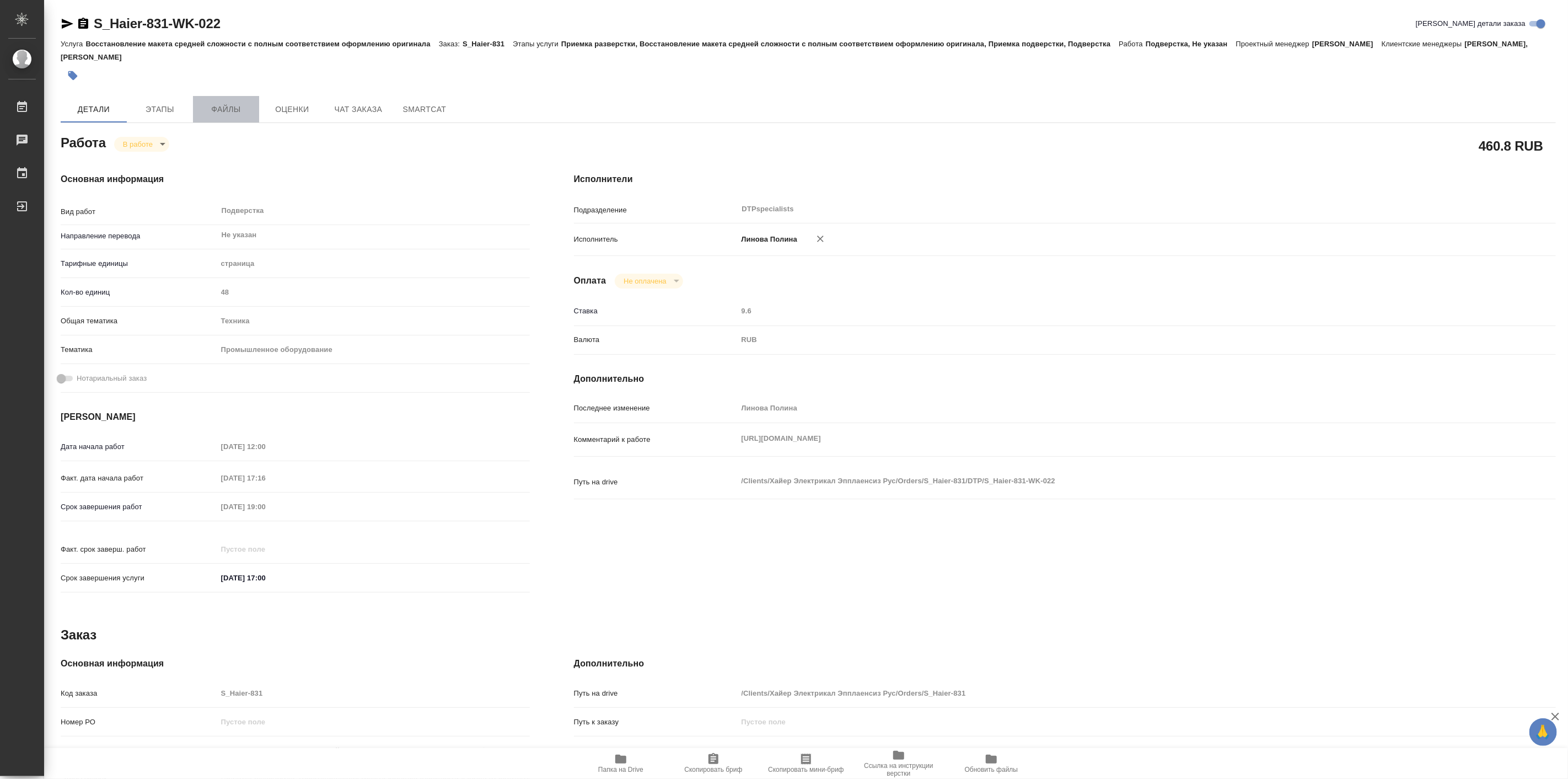
click at [229, 114] on span "Файлы" at bounding box center [226, 109] width 53 height 14
type textarea "x"
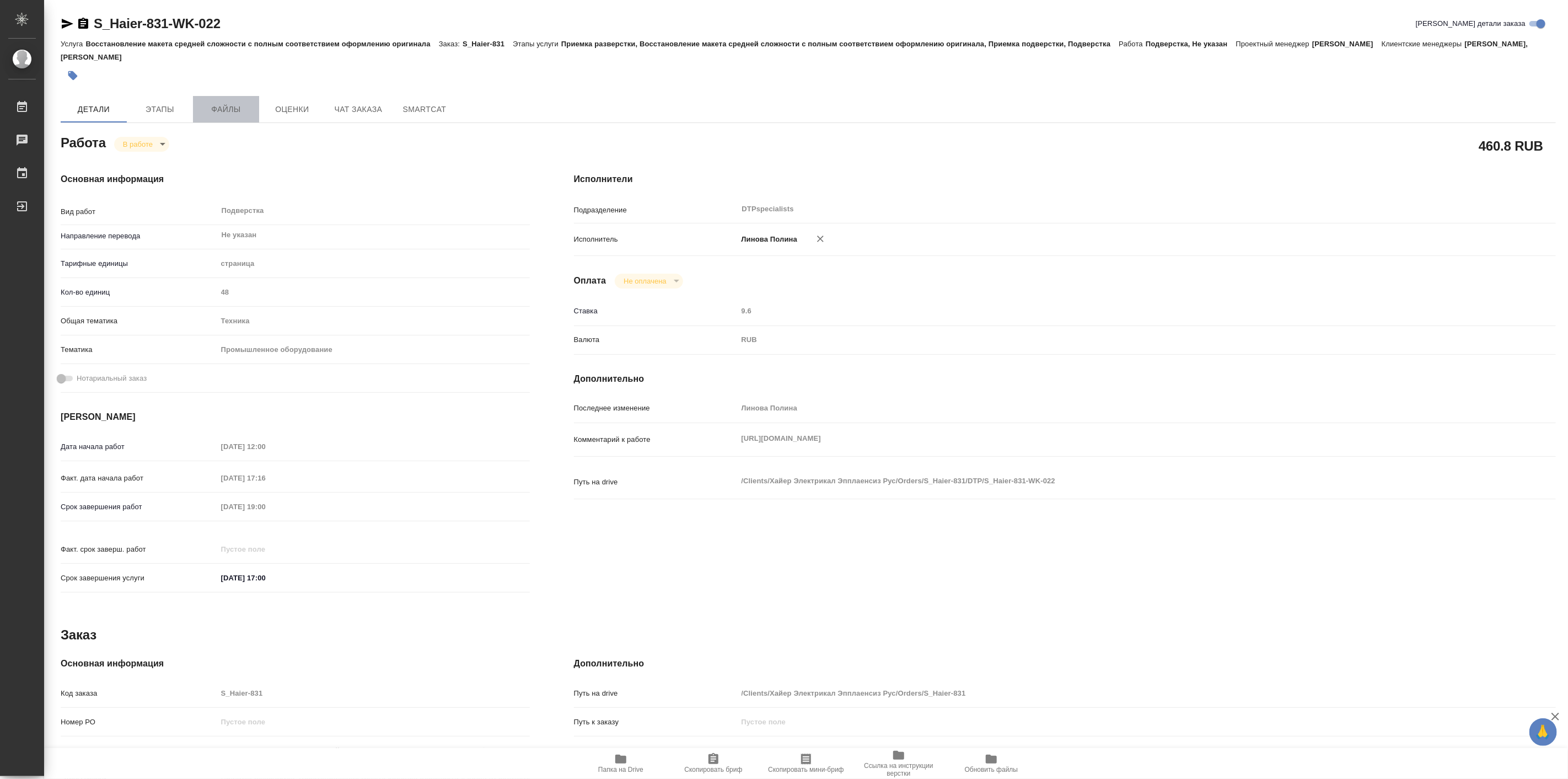
type textarea "x"
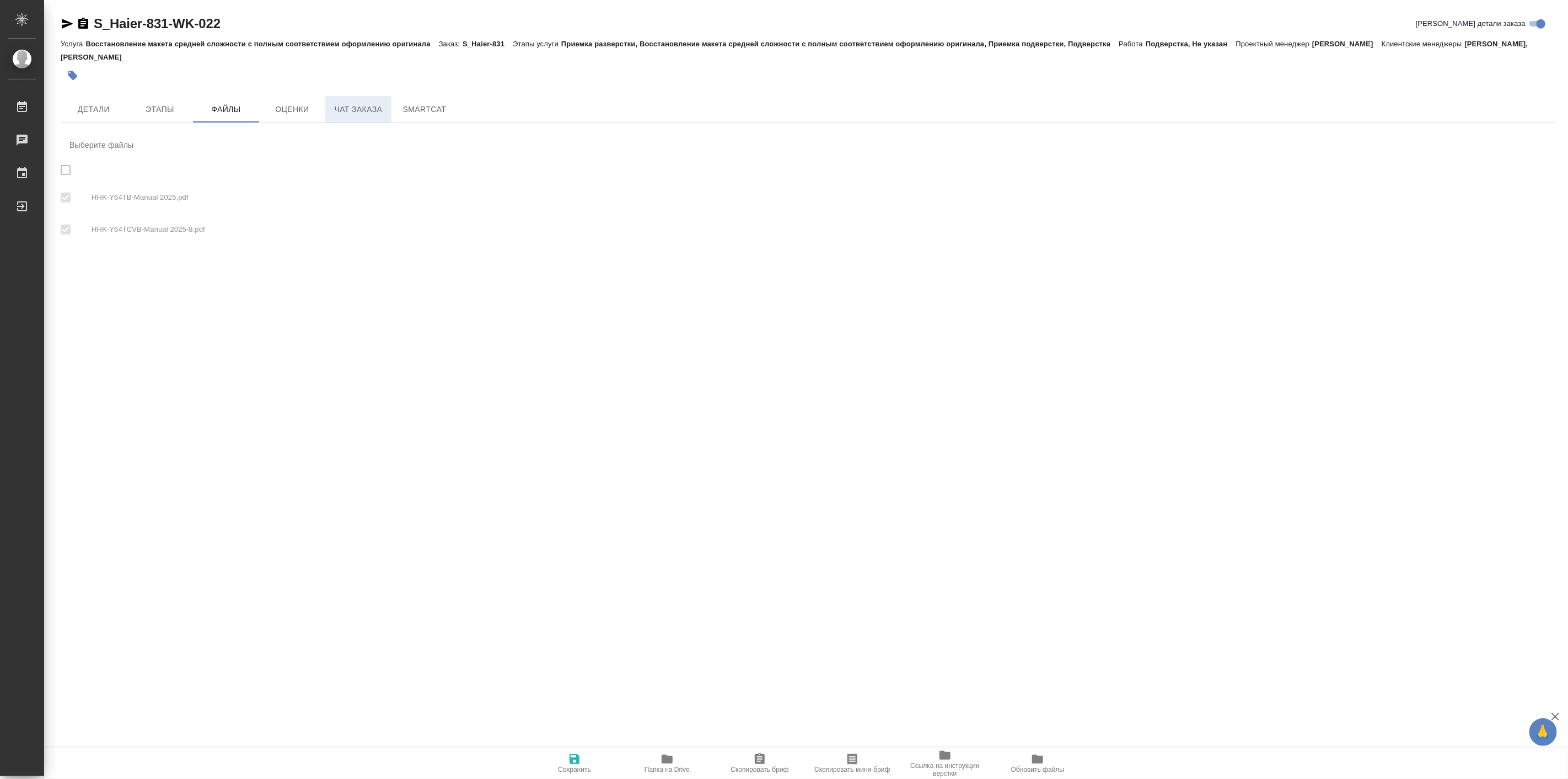
checkbox input "true"
click at [371, 118] on button "Чат заказа" at bounding box center [358, 109] width 66 height 26
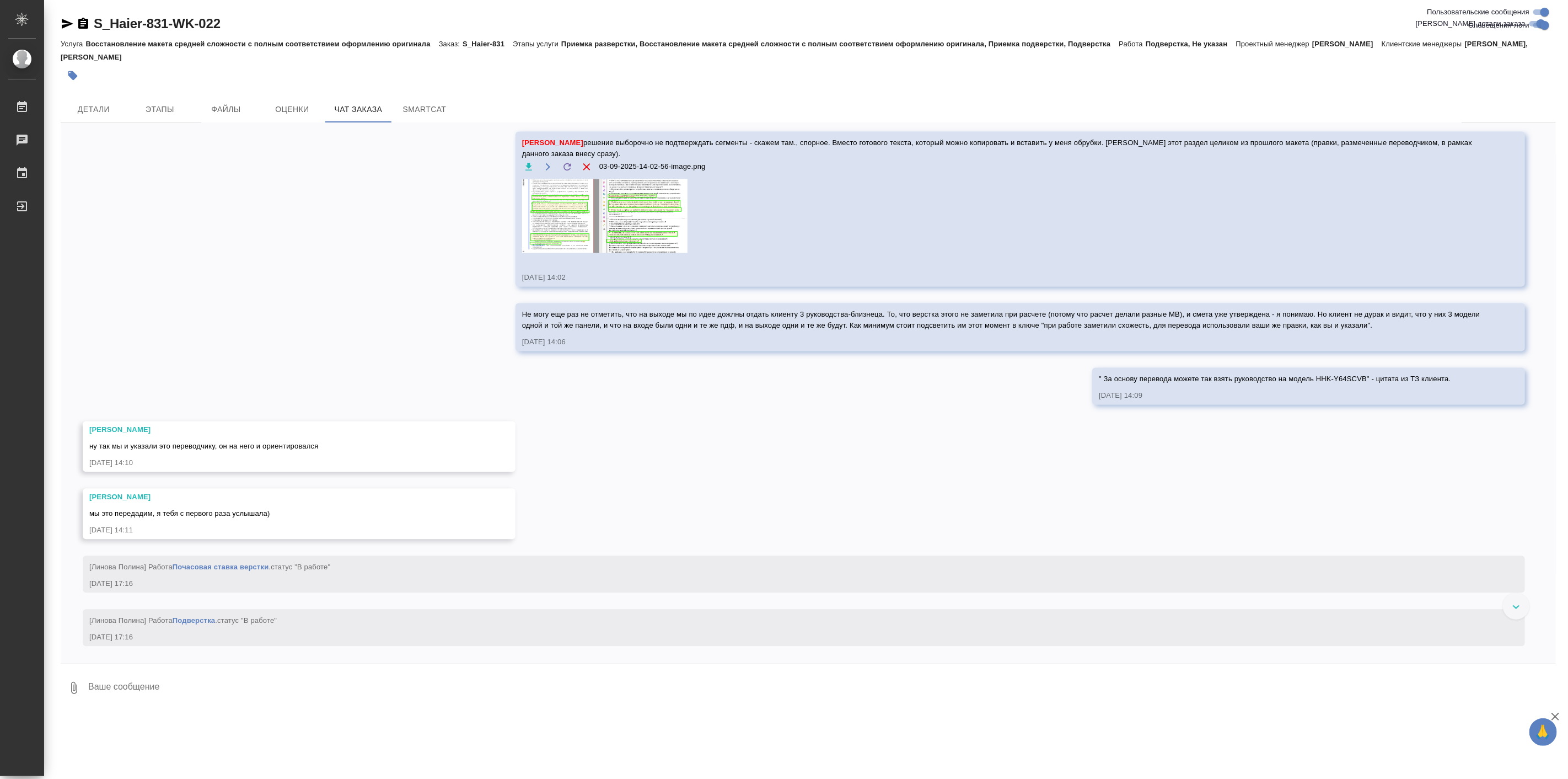
scroll to position [9148, 0]
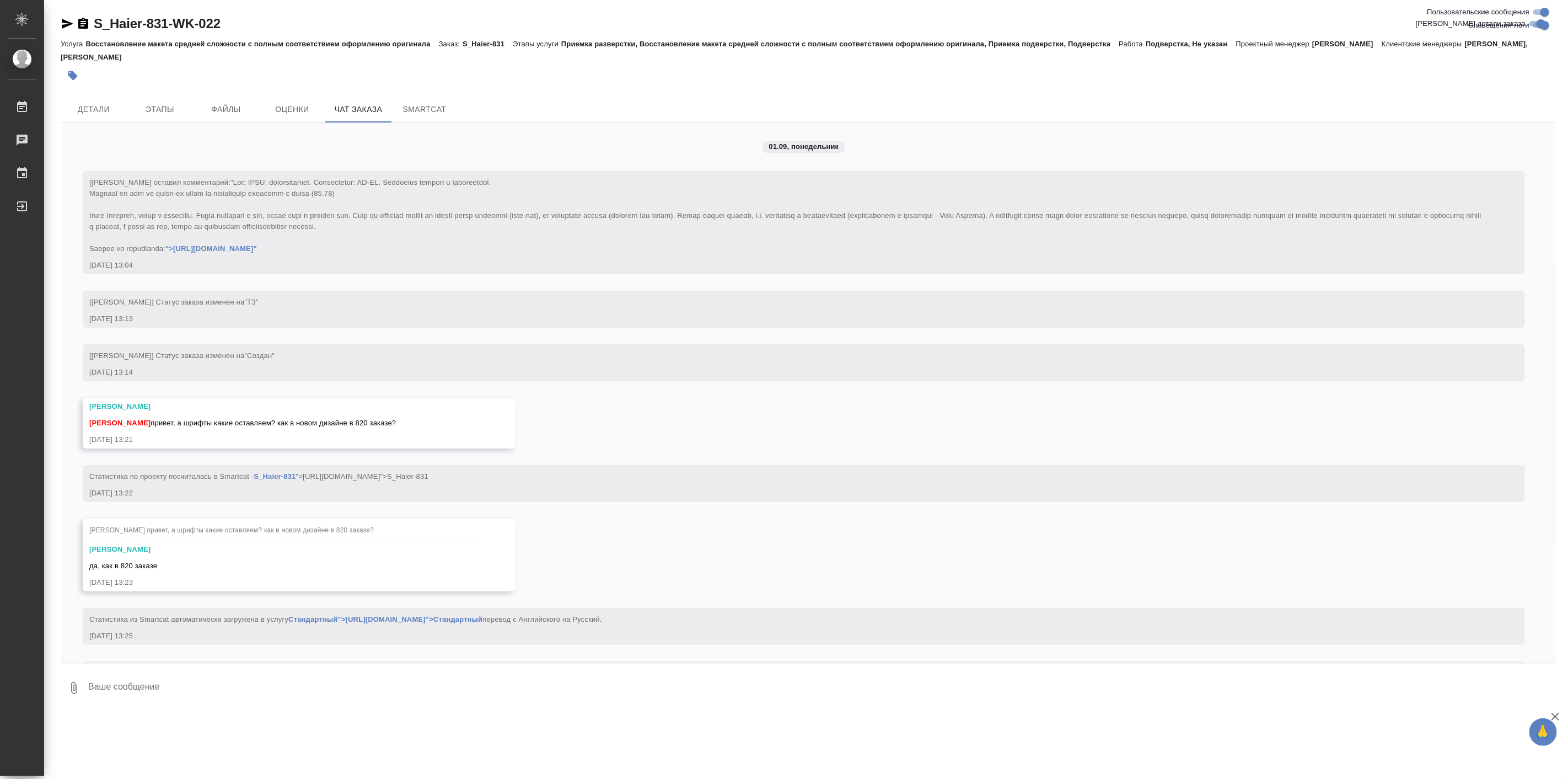
scroll to position [9148, 0]
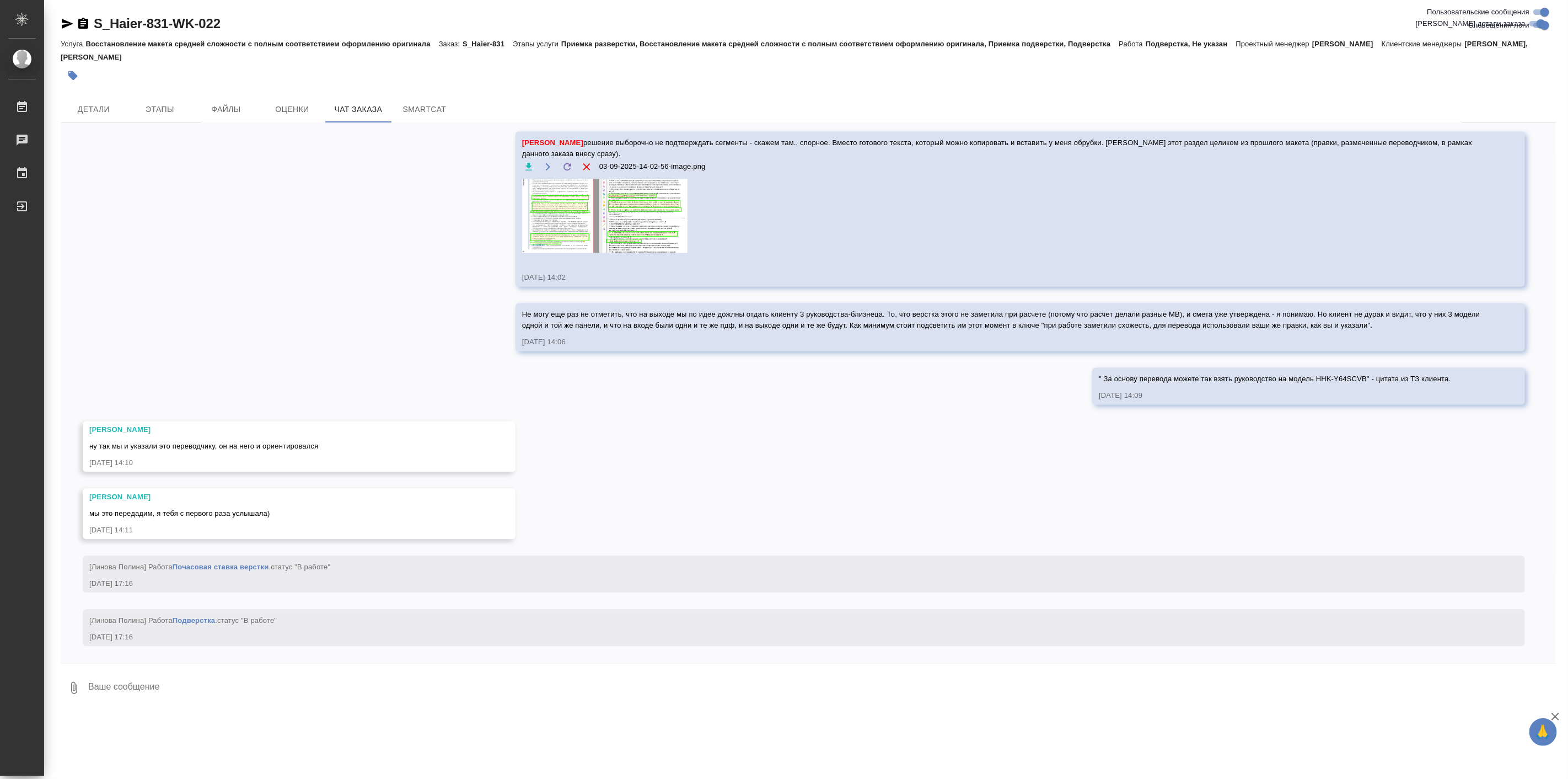
click at [447, 384] on div "01.09, [DATE] [[PERSON_NAME]] Клиент оставил комментарий: ">[URL][DOMAIN_NAME]"…" at bounding box center [808, 393] width 1495 height 540
